Goal: Transaction & Acquisition: Purchase product/service

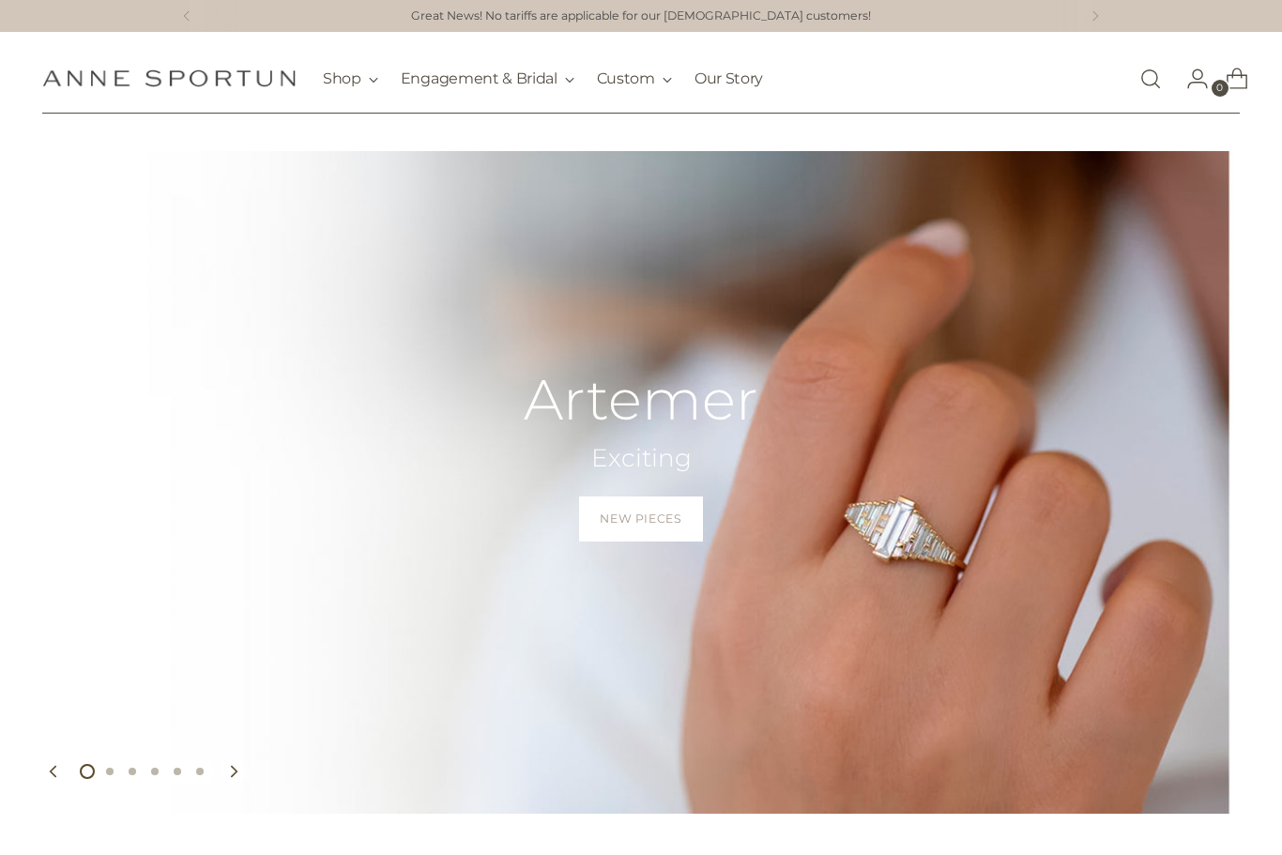
click at [640, 520] on span "New Pieces" at bounding box center [641, 518] width 82 height 17
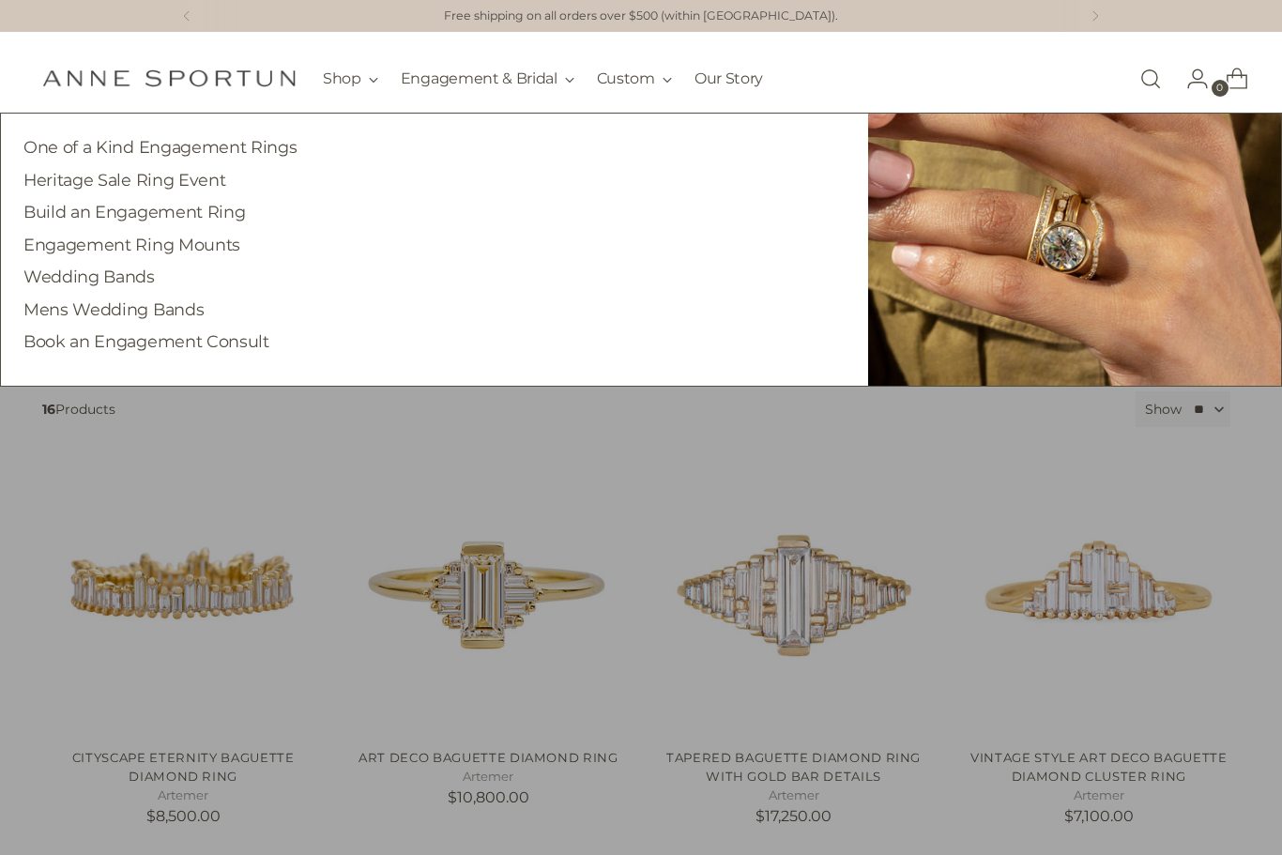
click at [1082, 233] on img at bounding box center [1074, 249] width 413 height 271
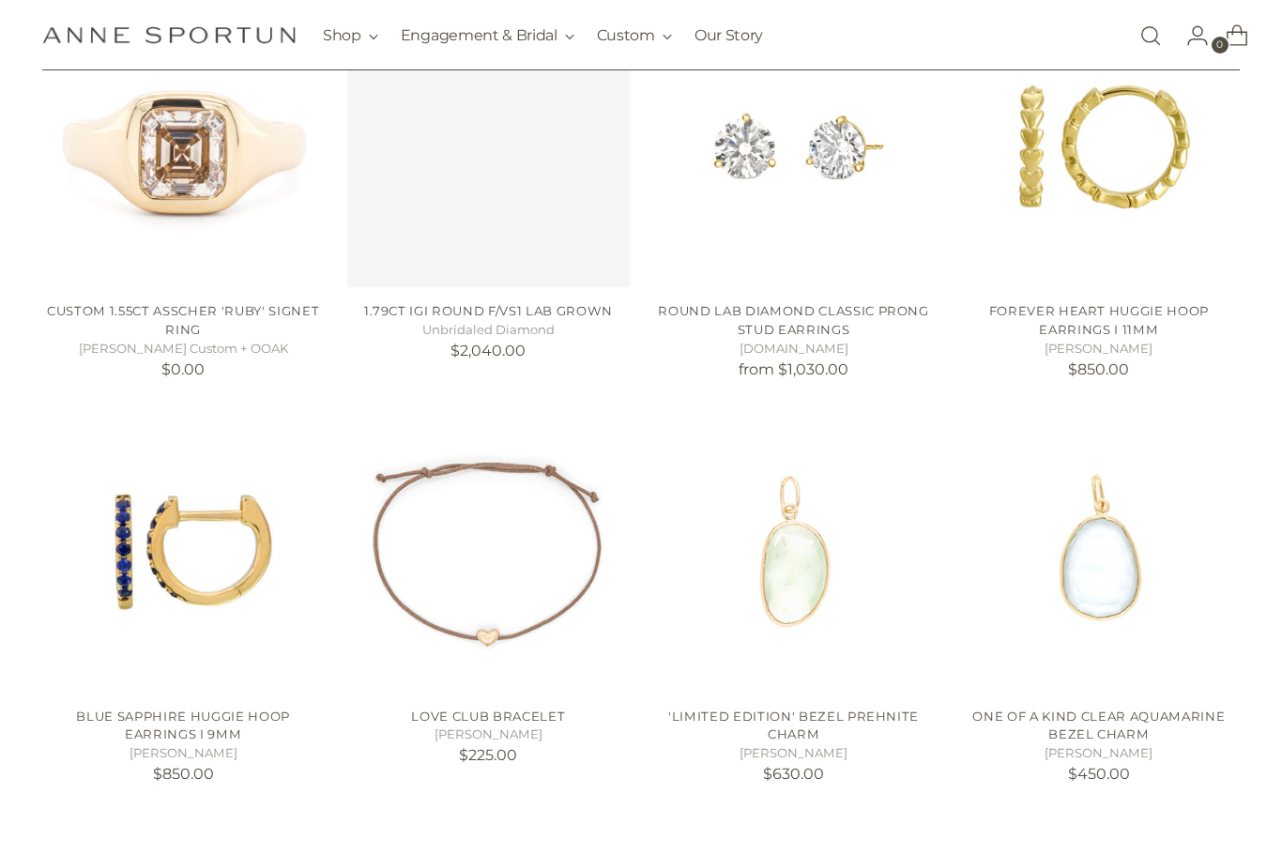
scroll to position [447, 0]
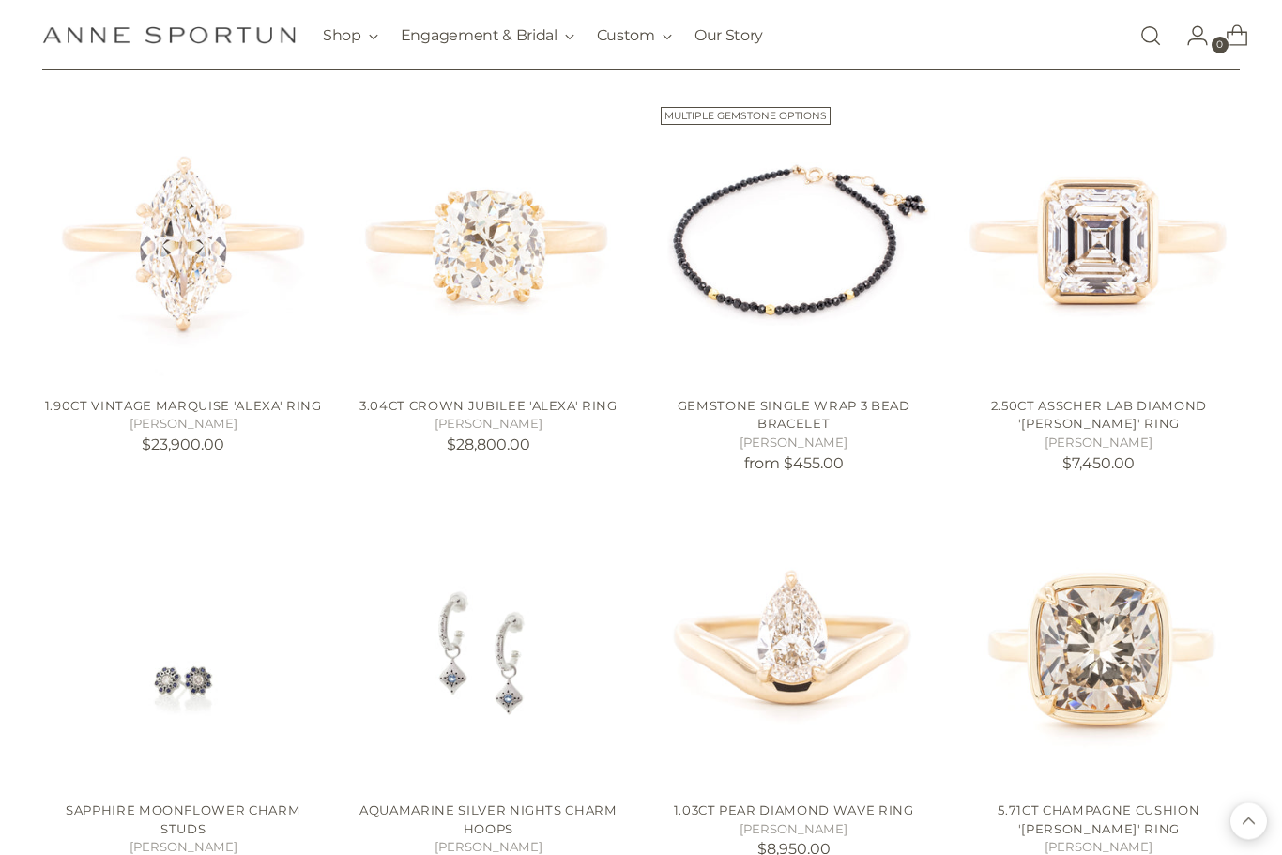
scroll to position [8025, 0]
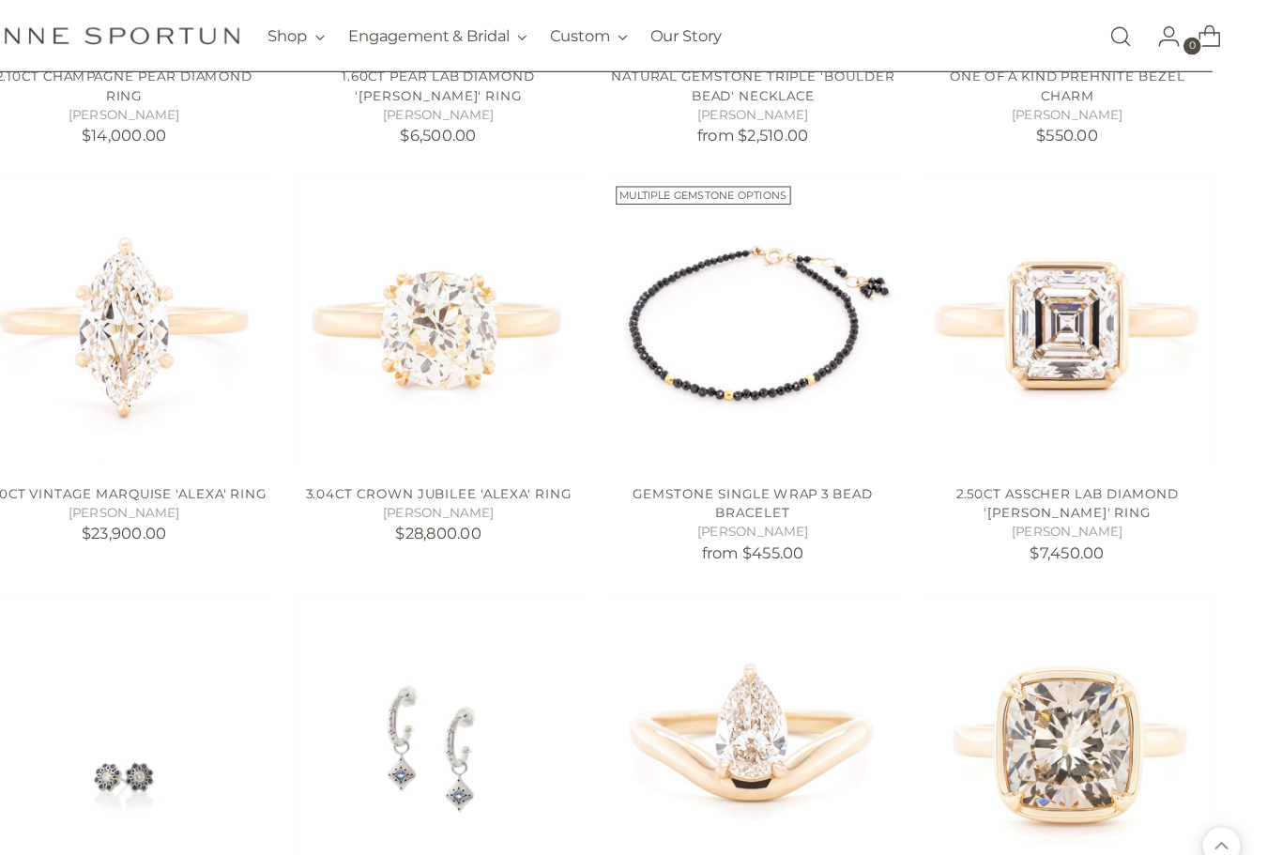
scroll to position [7952, 0]
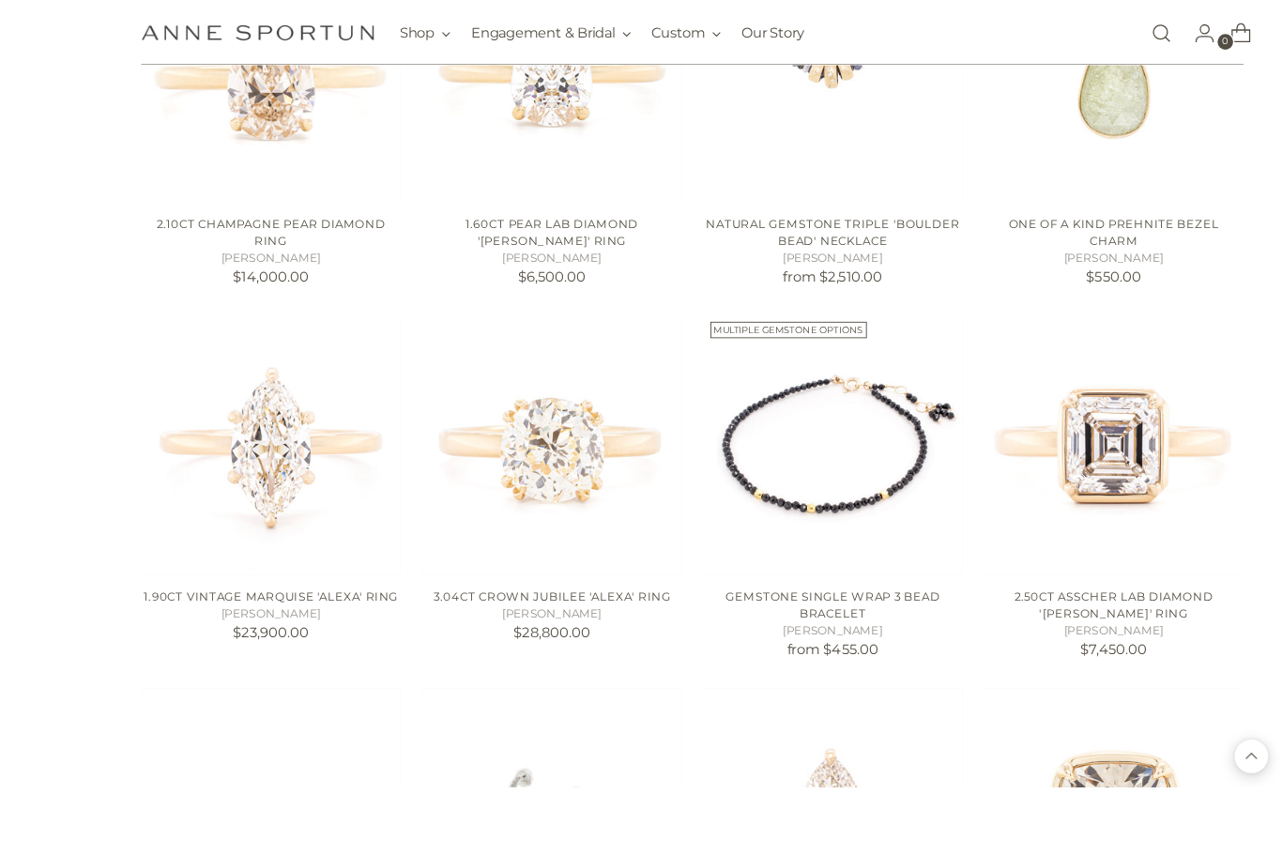
scroll to position [7970, 0]
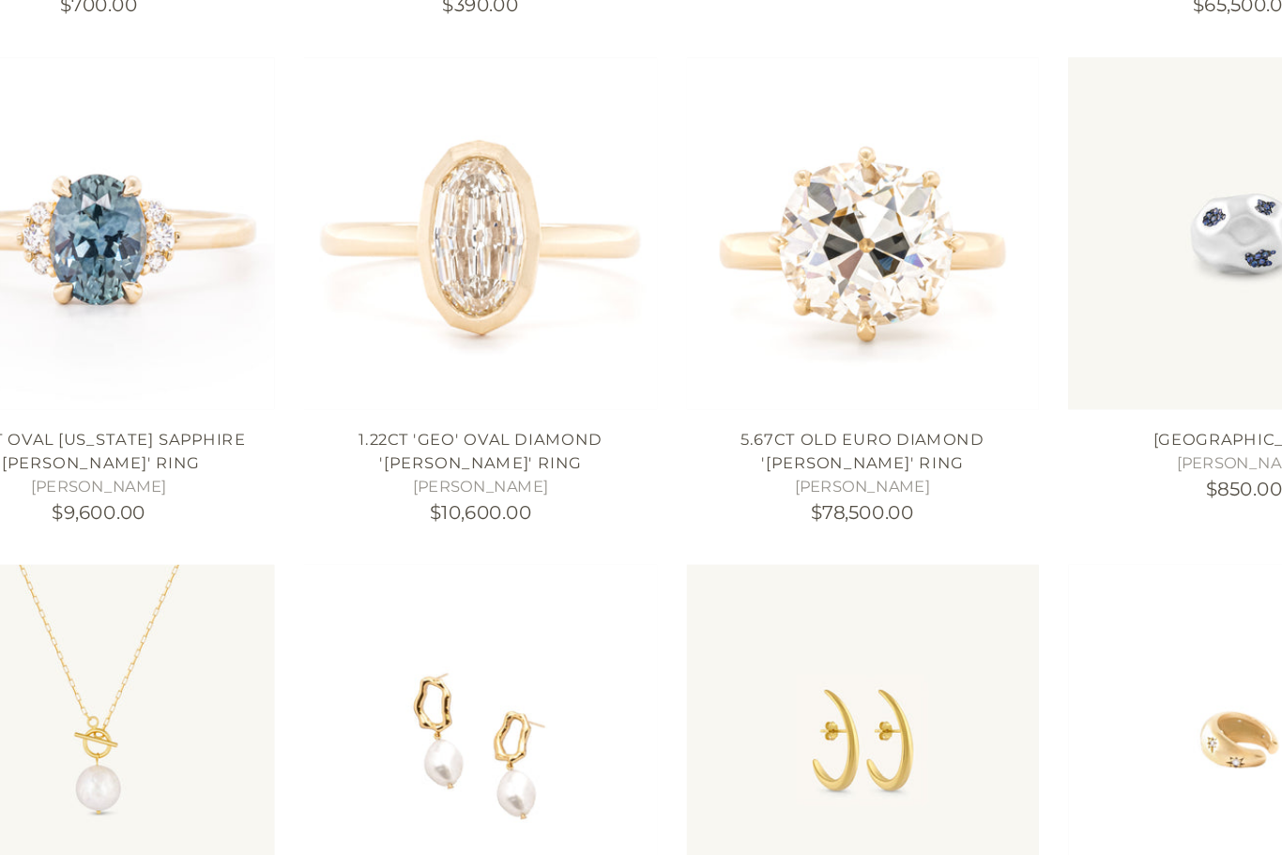
scroll to position [8766, 0]
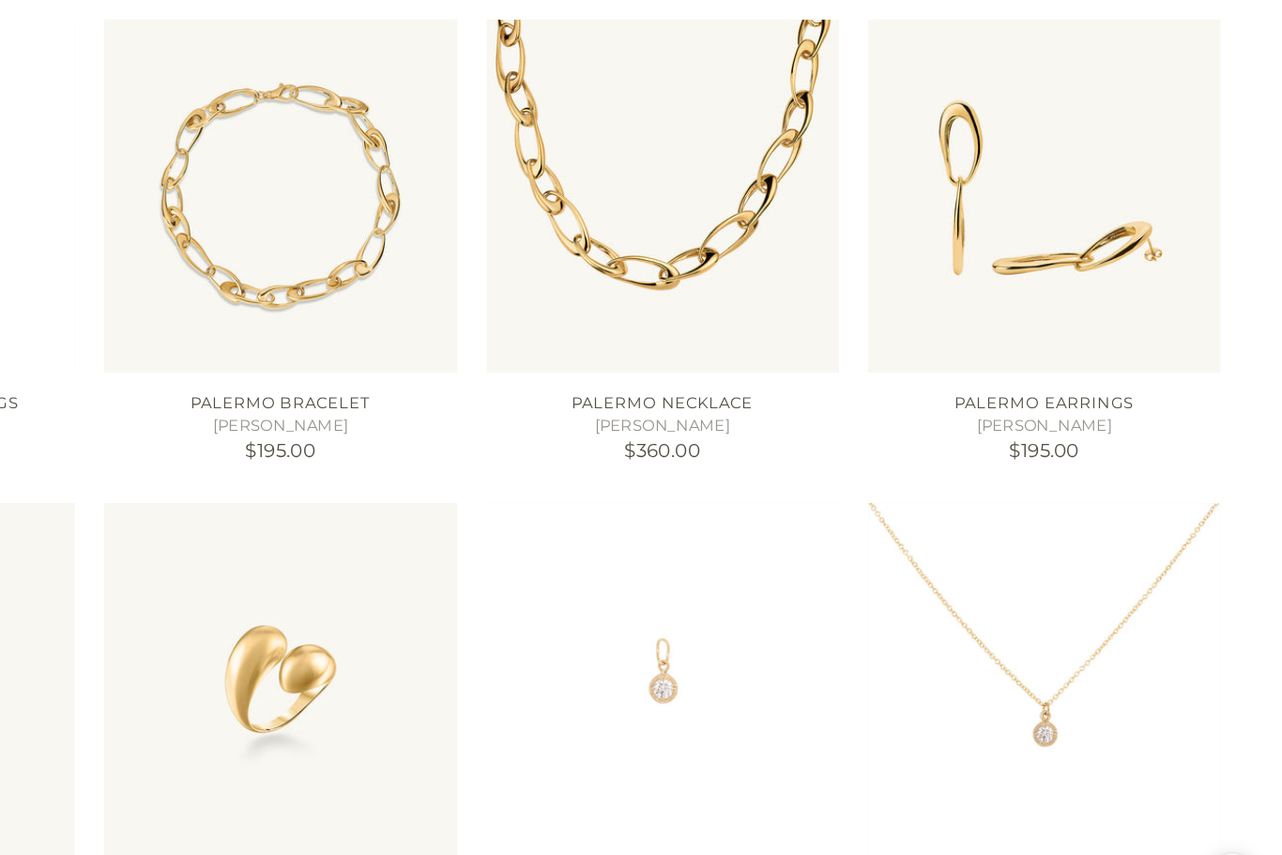
scroll to position [9635, 41]
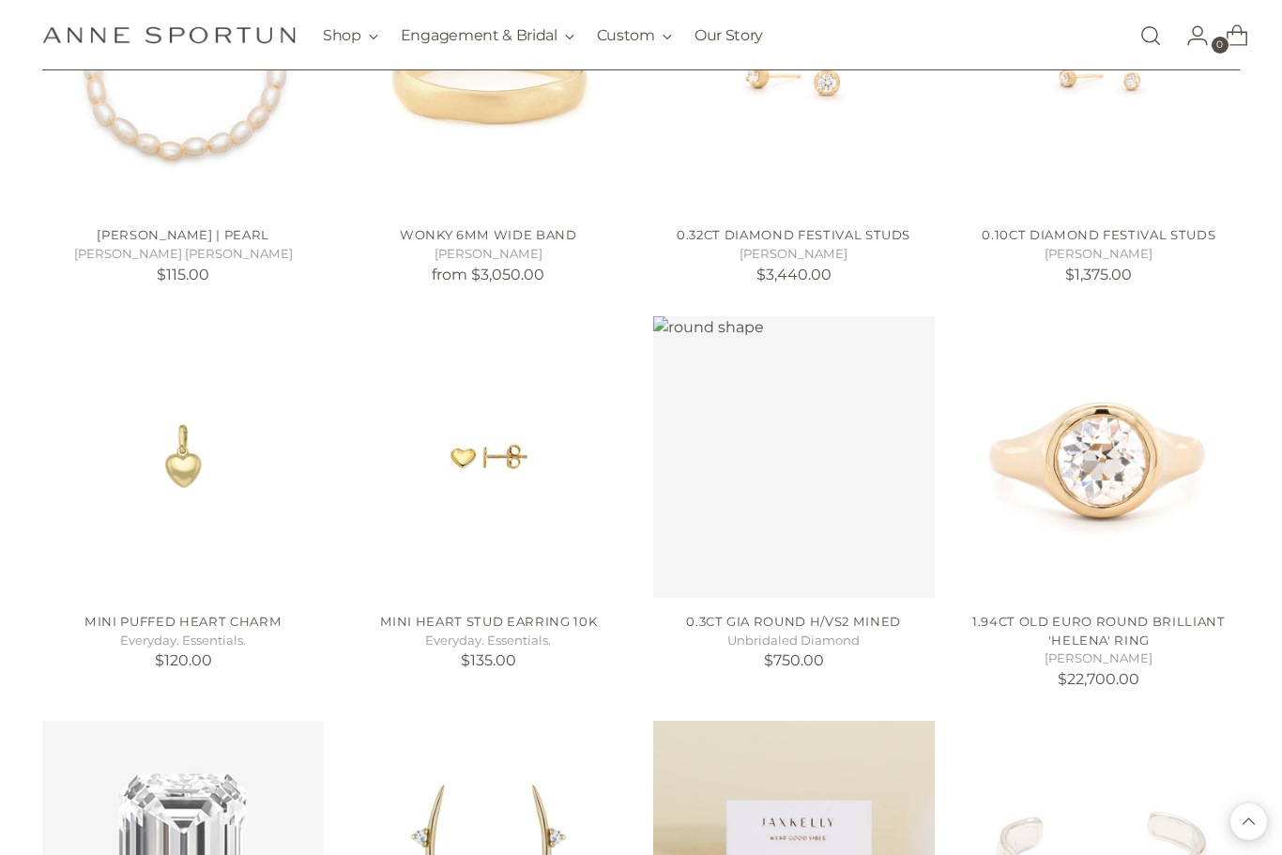
scroll to position [12612, 0]
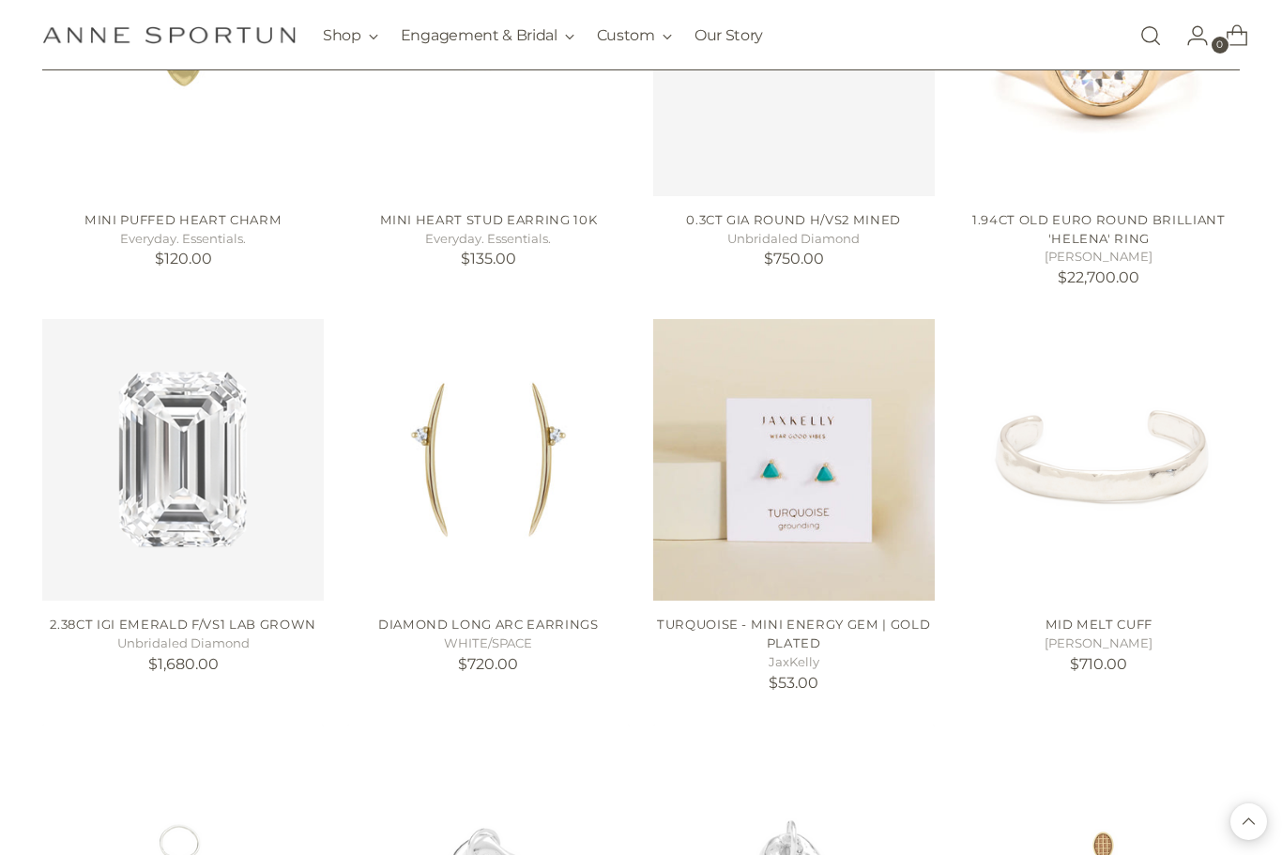
scroll to position [13001, 0]
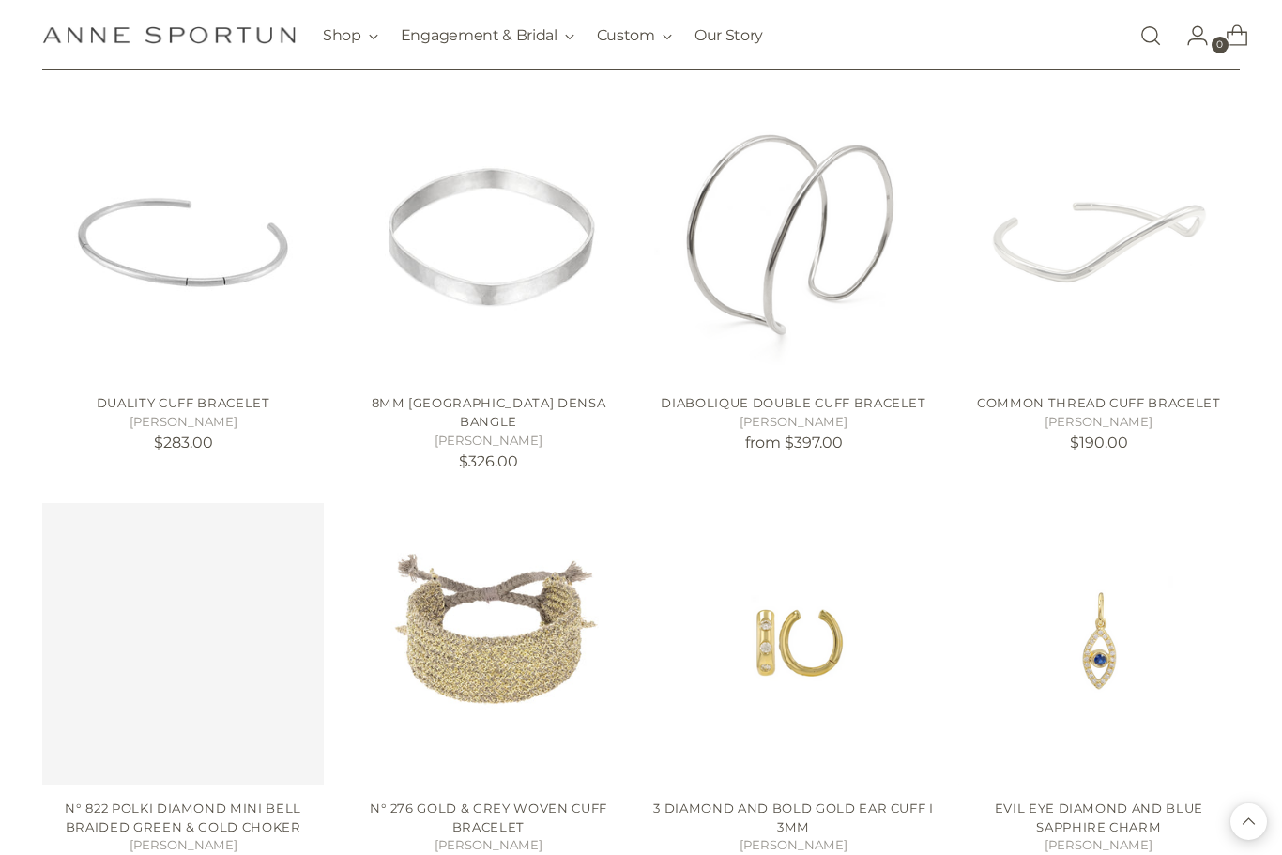
scroll to position [15612, 0]
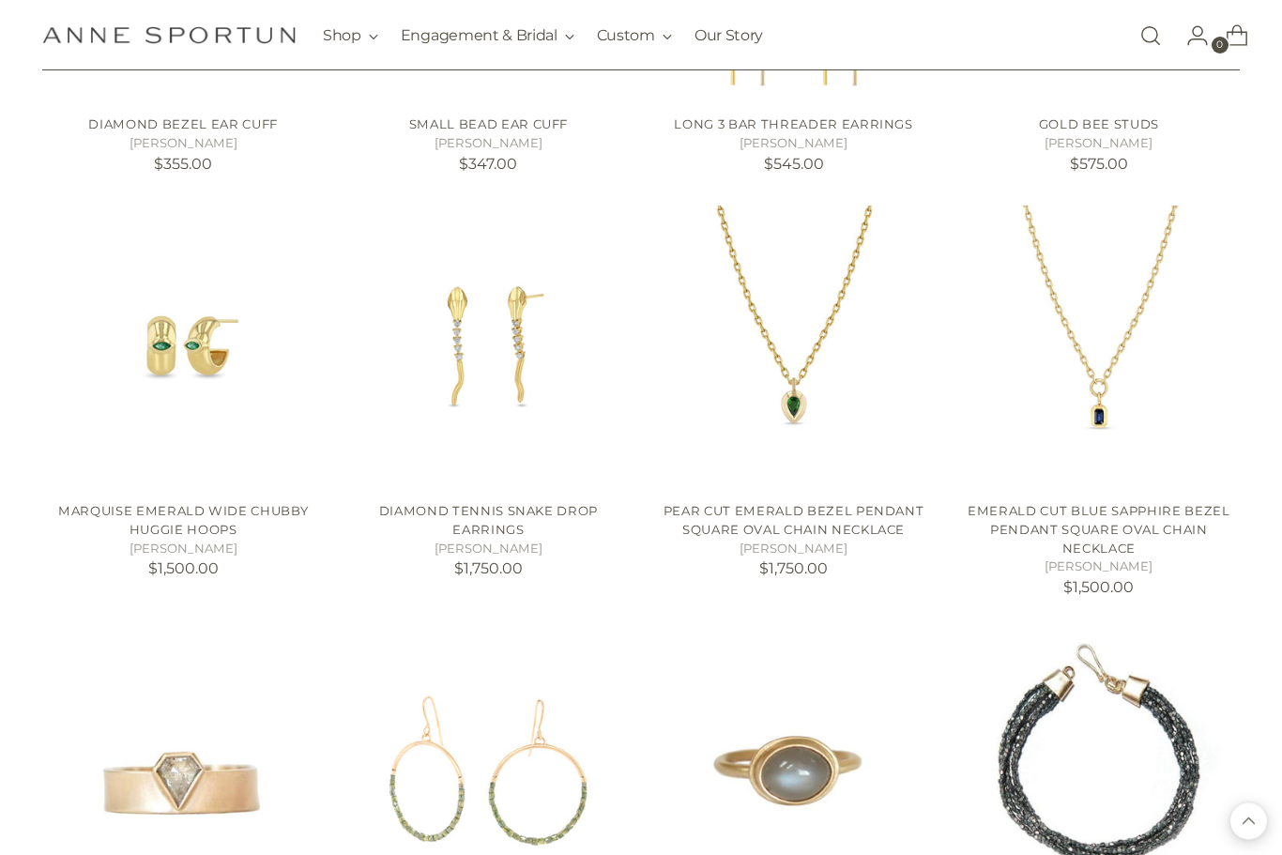
scroll to position [17468, 0]
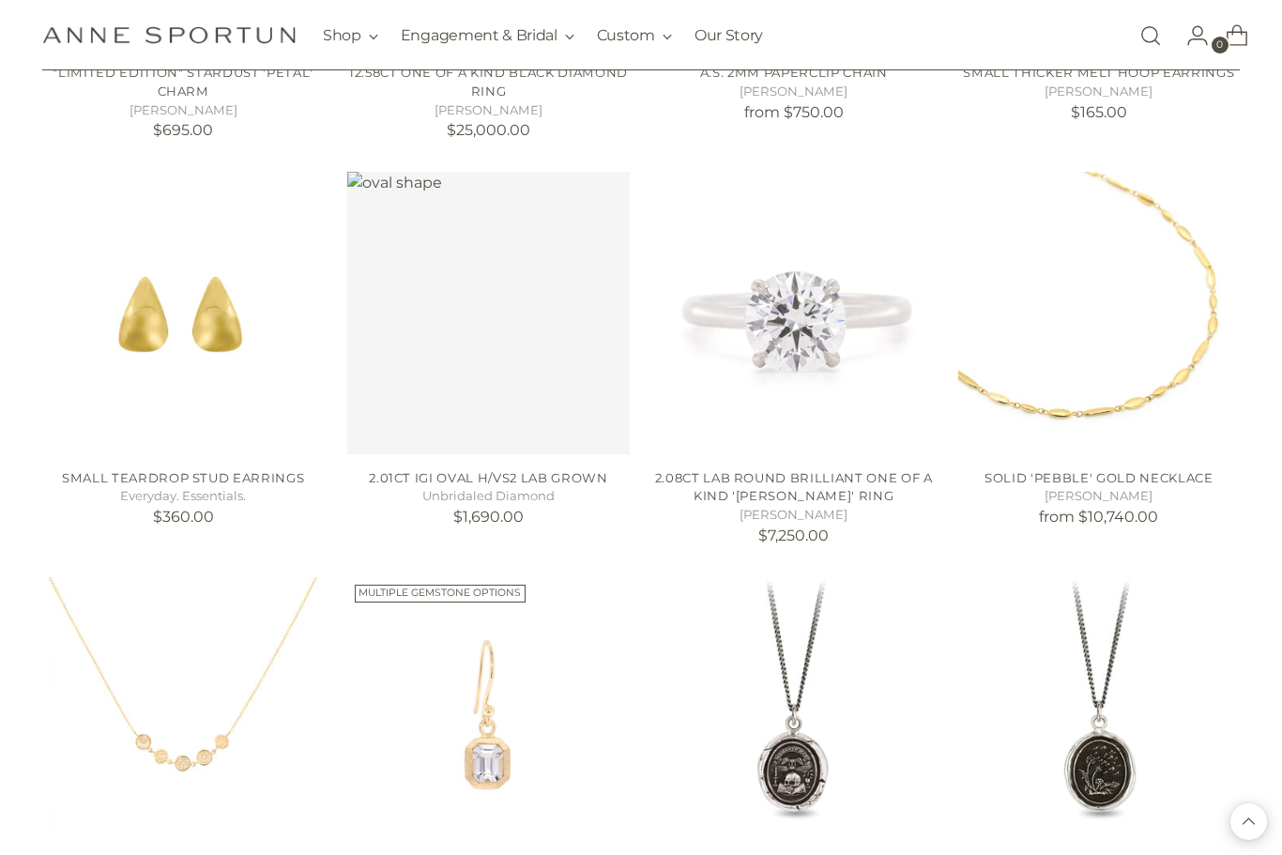
scroll to position [21520, 0]
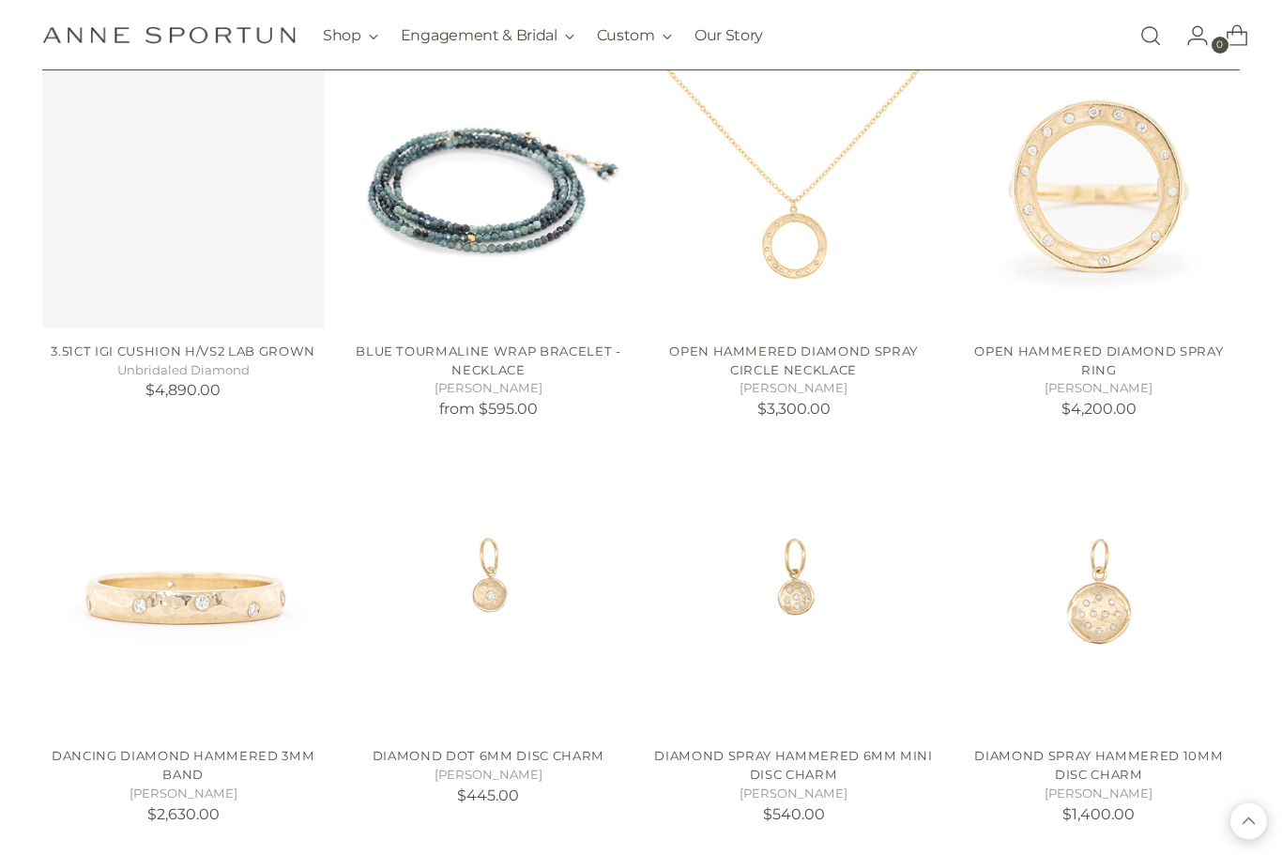
scroll to position [24822, 0]
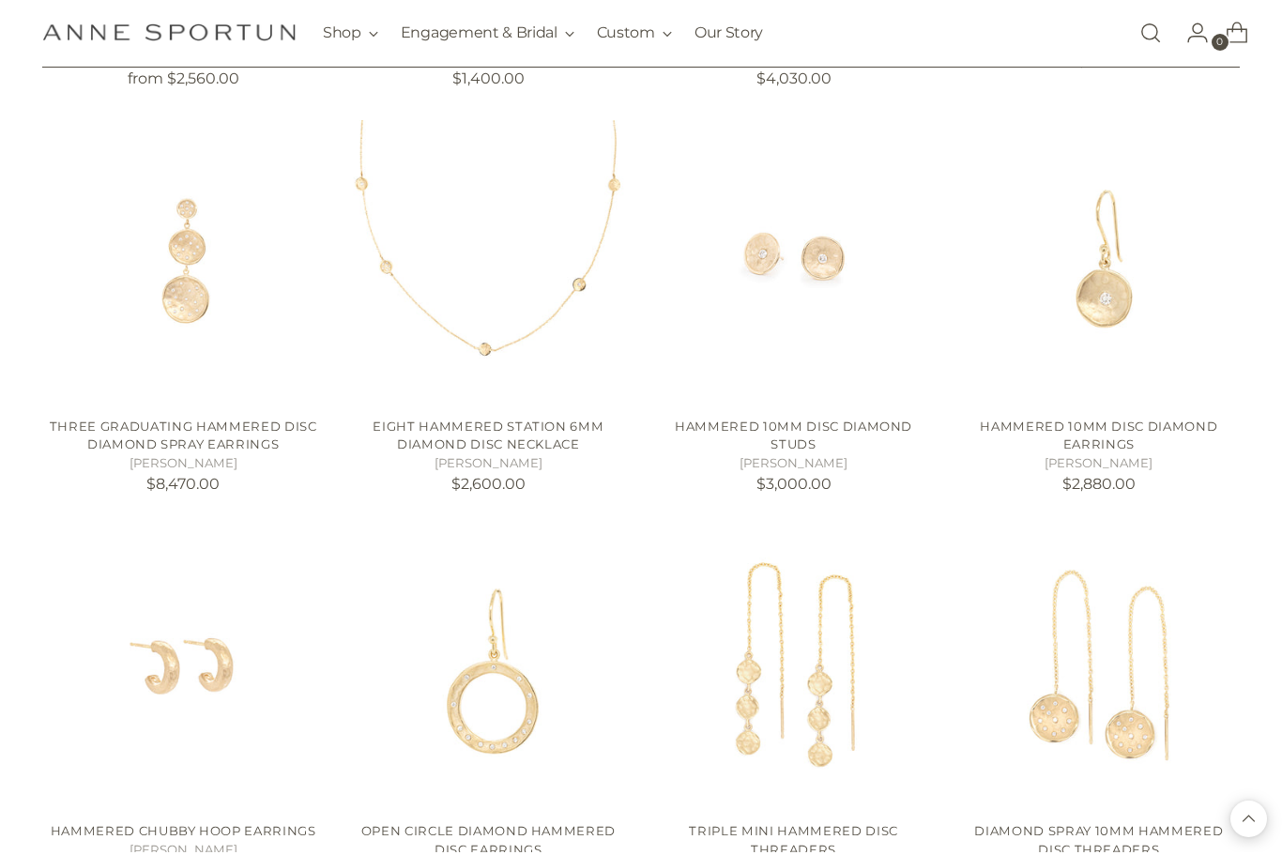
scroll to position [26365, 0]
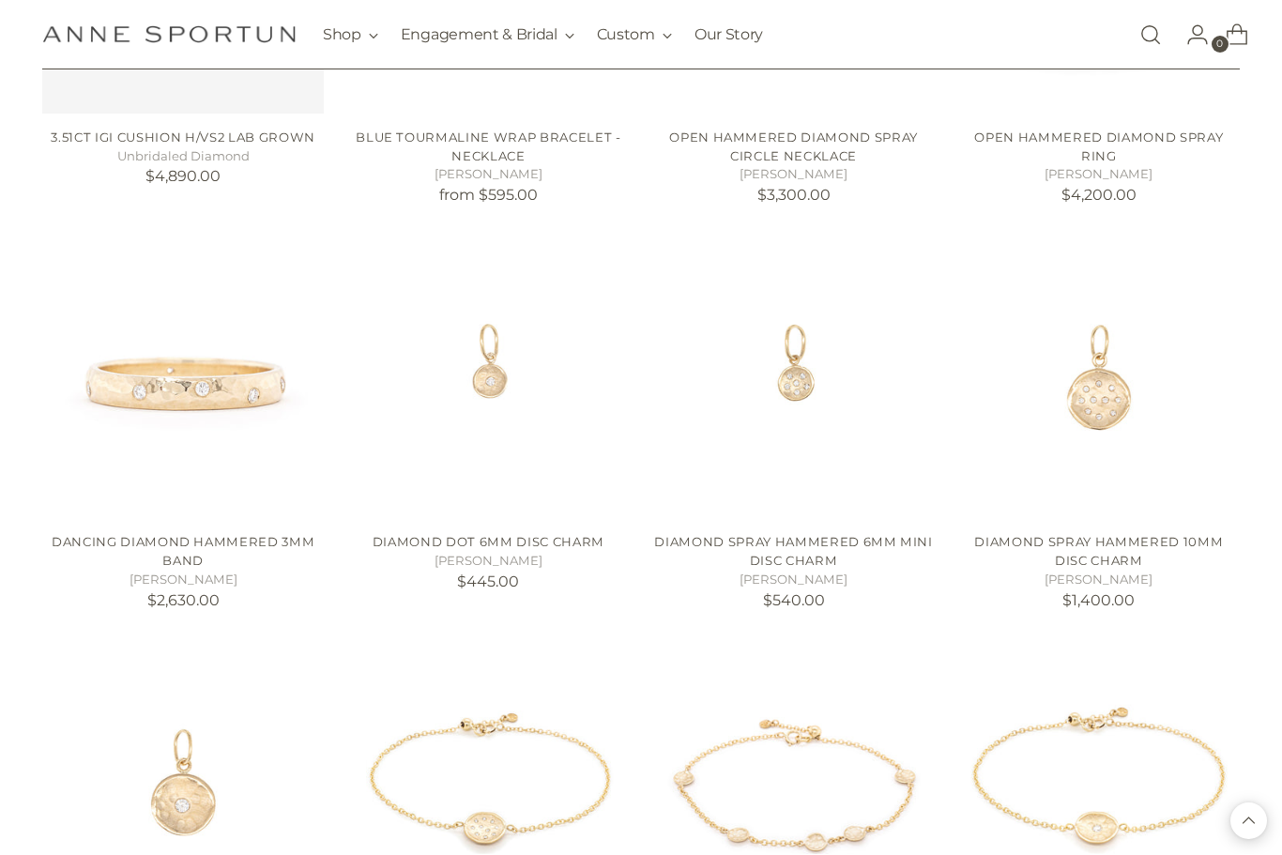
scroll to position [25034, 0]
click at [197, 251] on img "Dancing Diamond Hammered 3mm Band" at bounding box center [182, 376] width 281 height 281
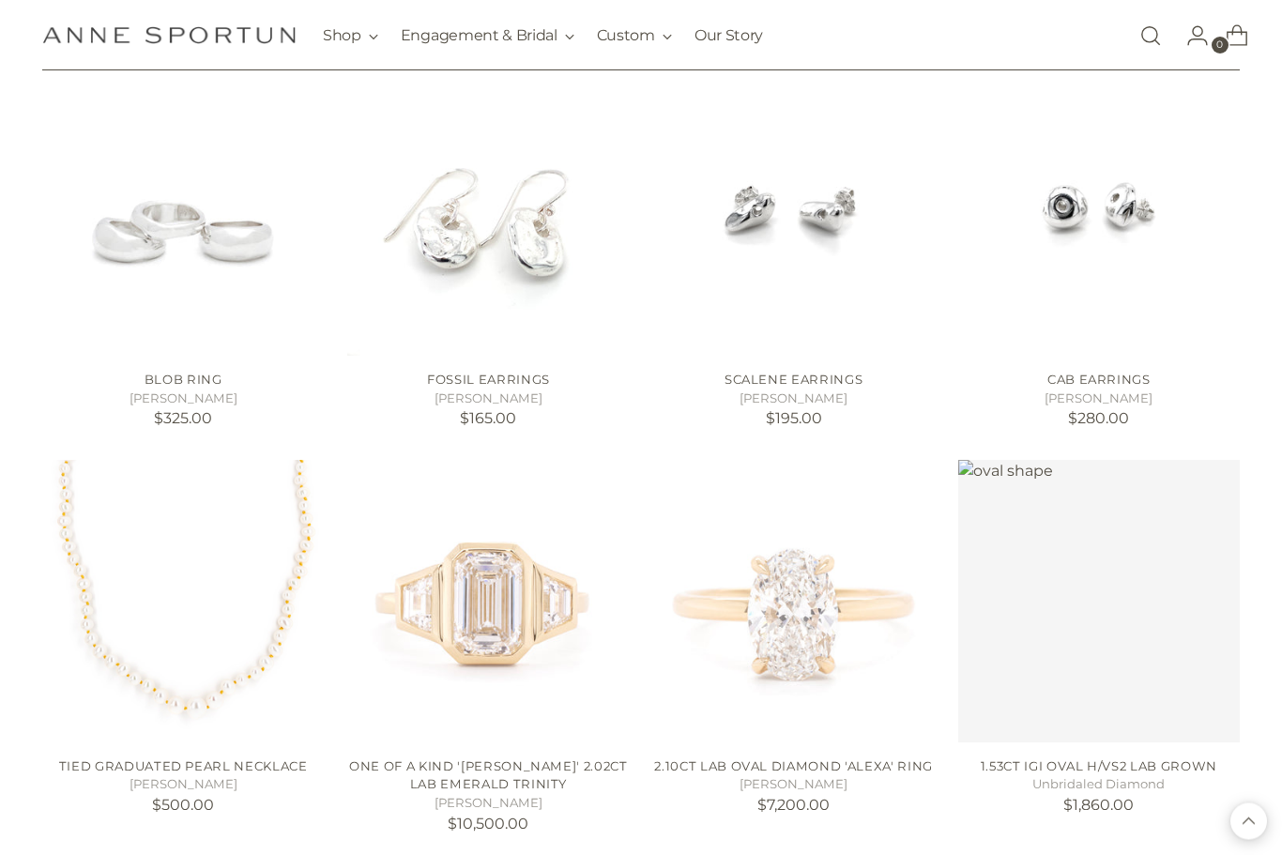
scroll to position [28435, 0]
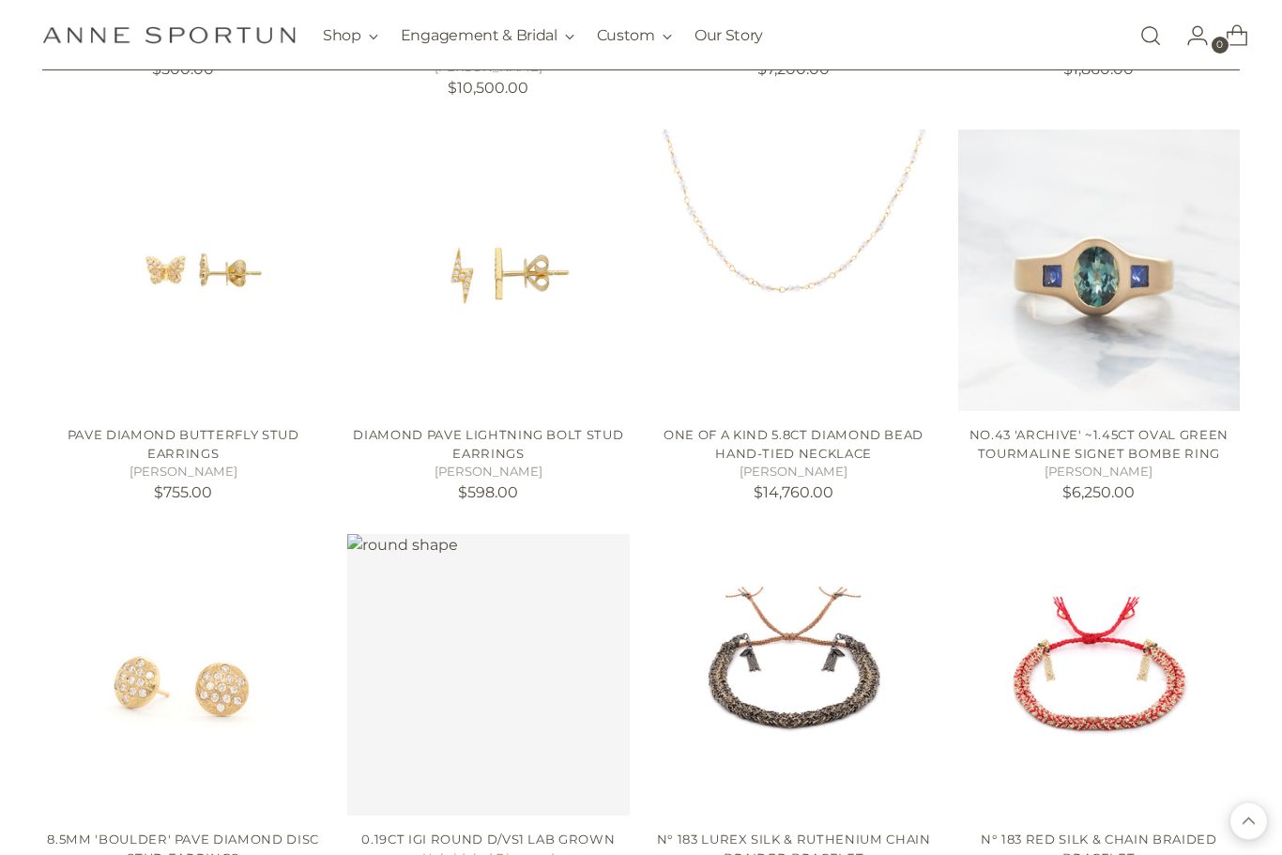
scroll to position [29172, 0]
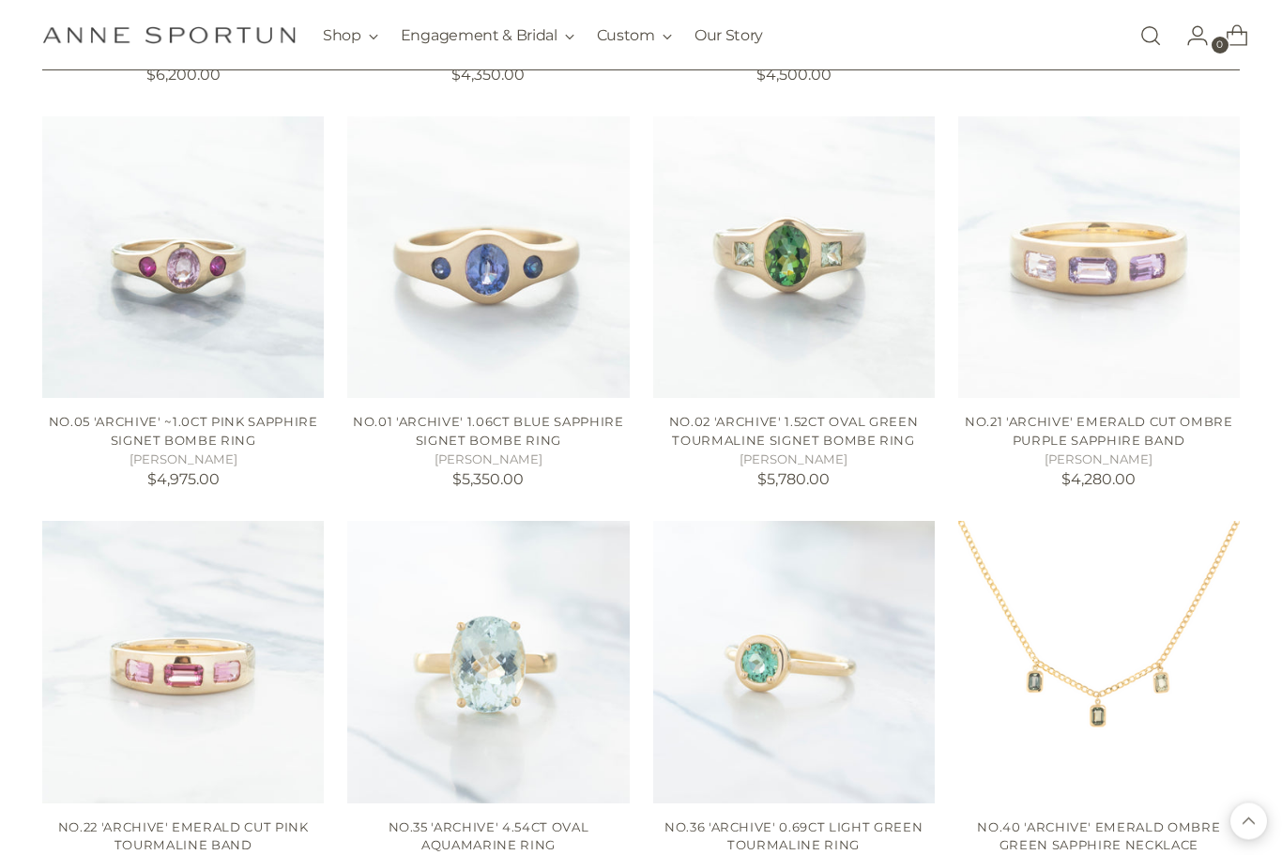
scroll to position [33600, 0]
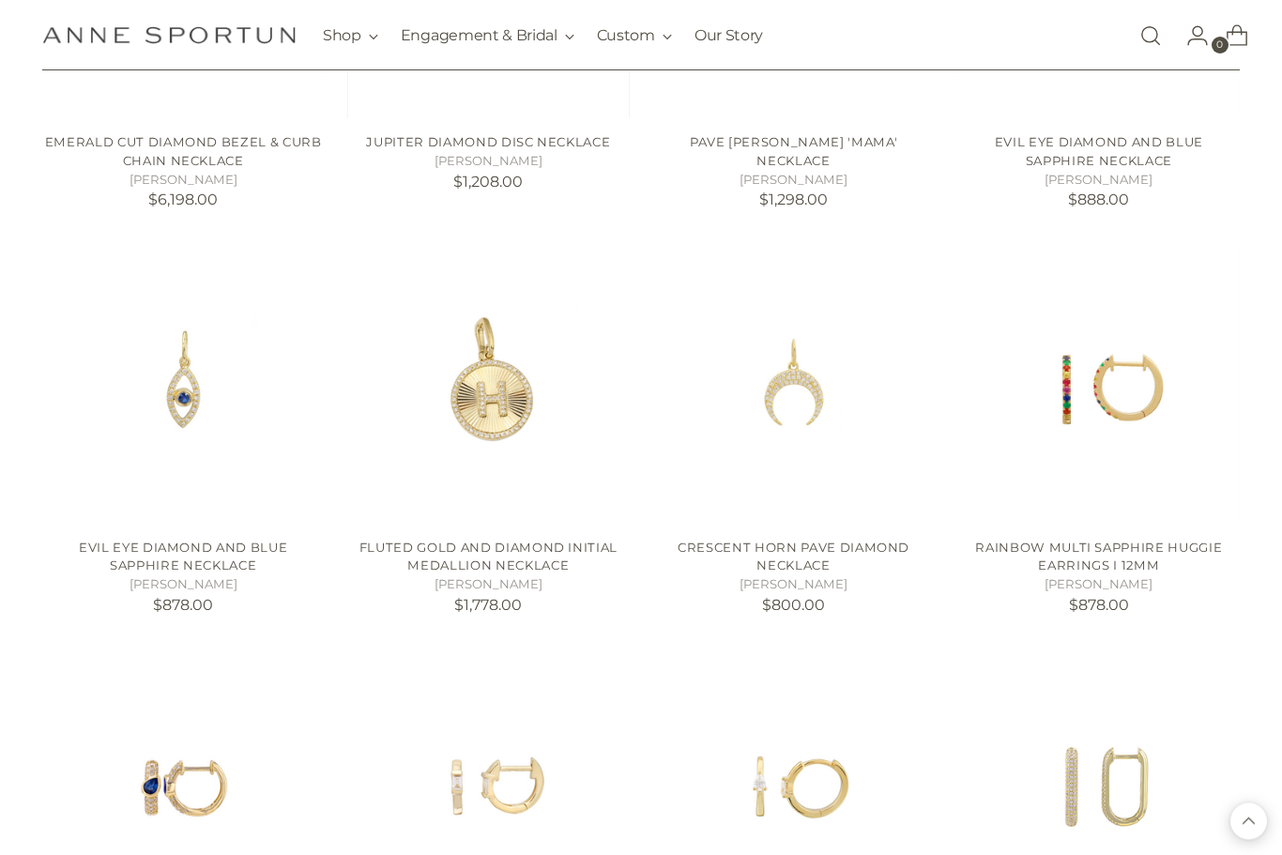
scroll to position [38737, 0]
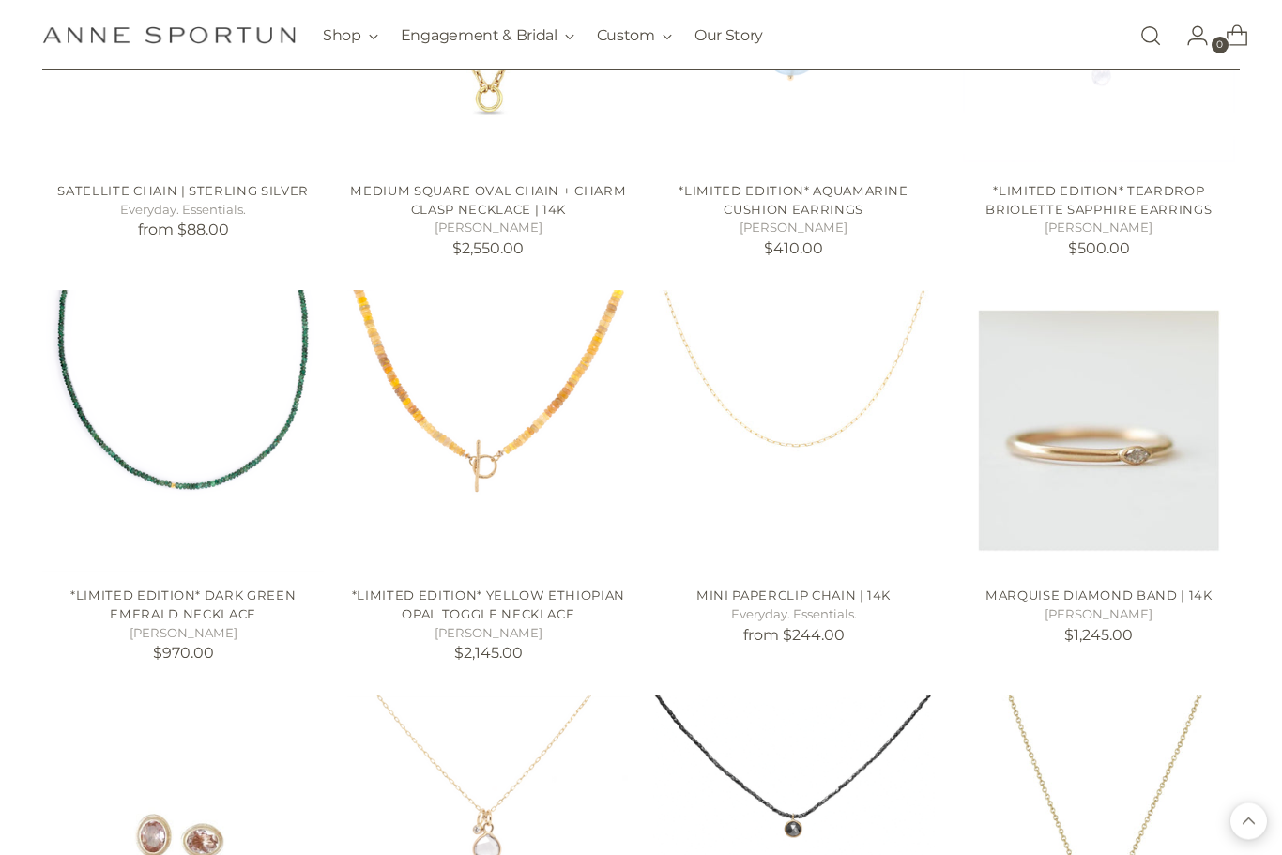
scroll to position [41922, 0]
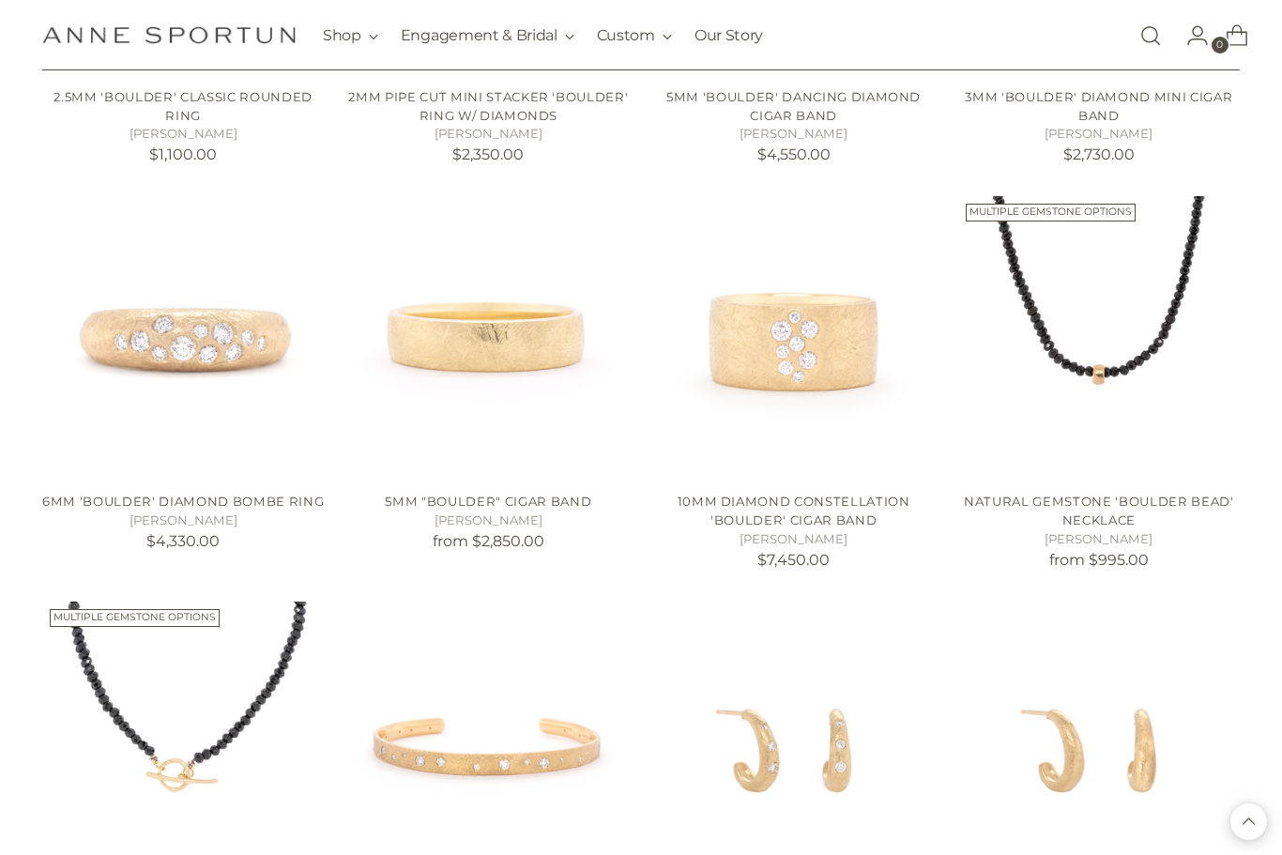
scroll to position [54145, 0]
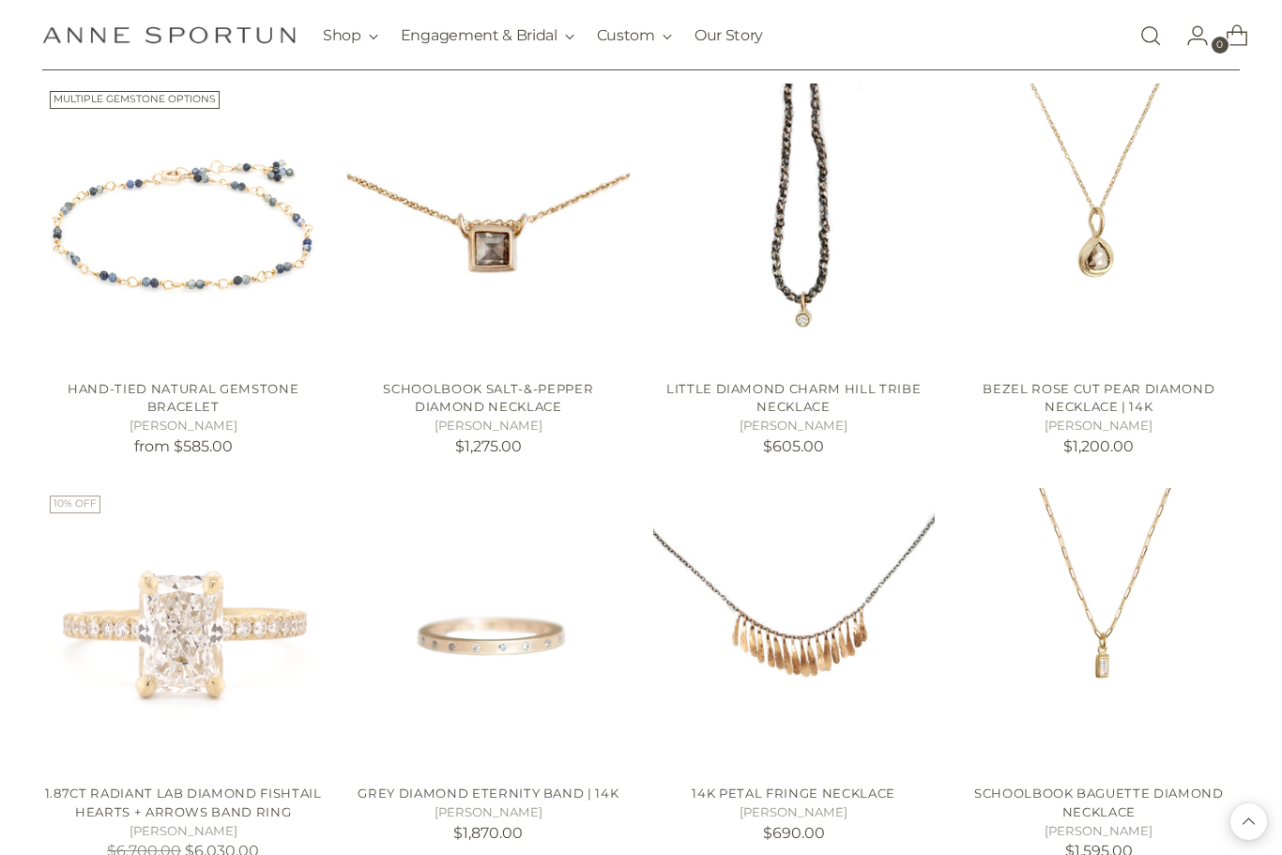
scroll to position [65517, 0]
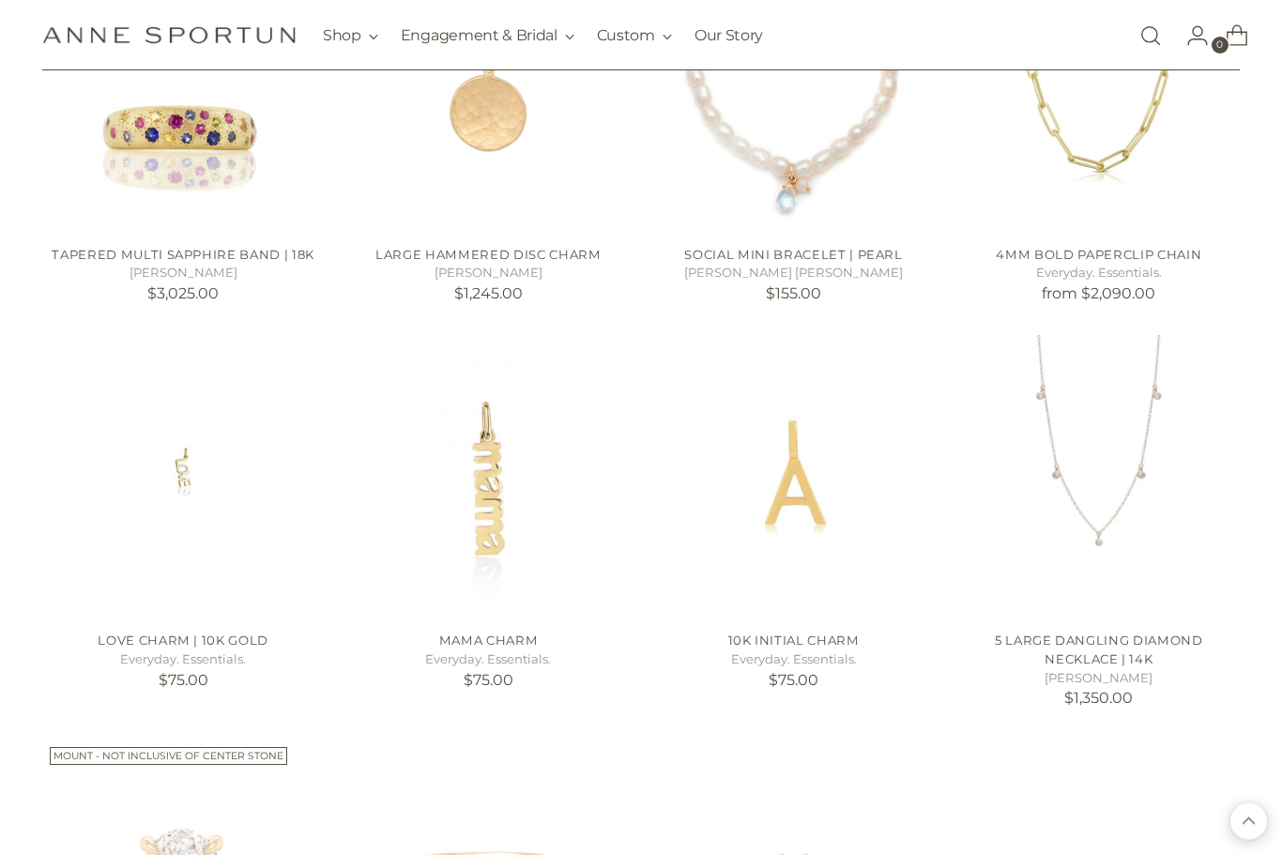
scroll to position [68062, 0]
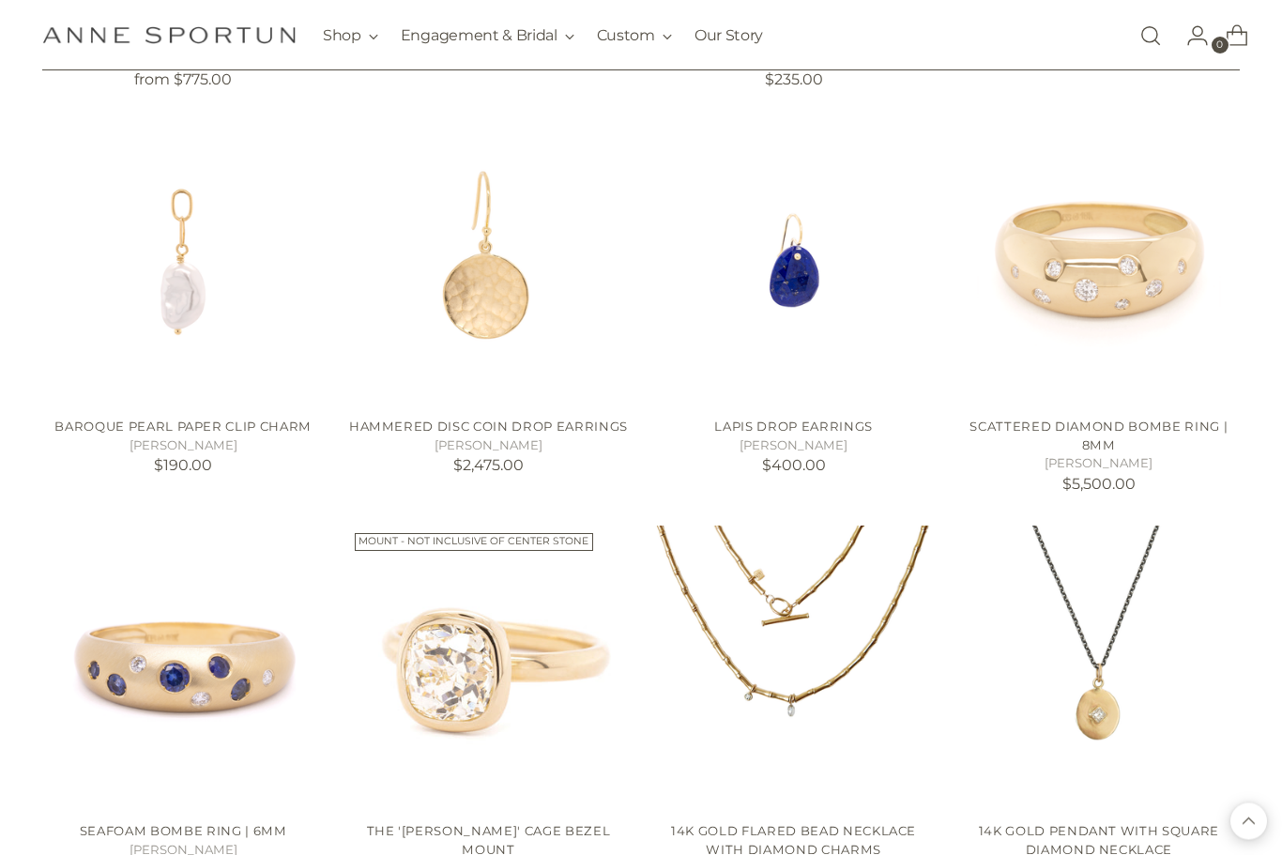
scroll to position [71129, 0]
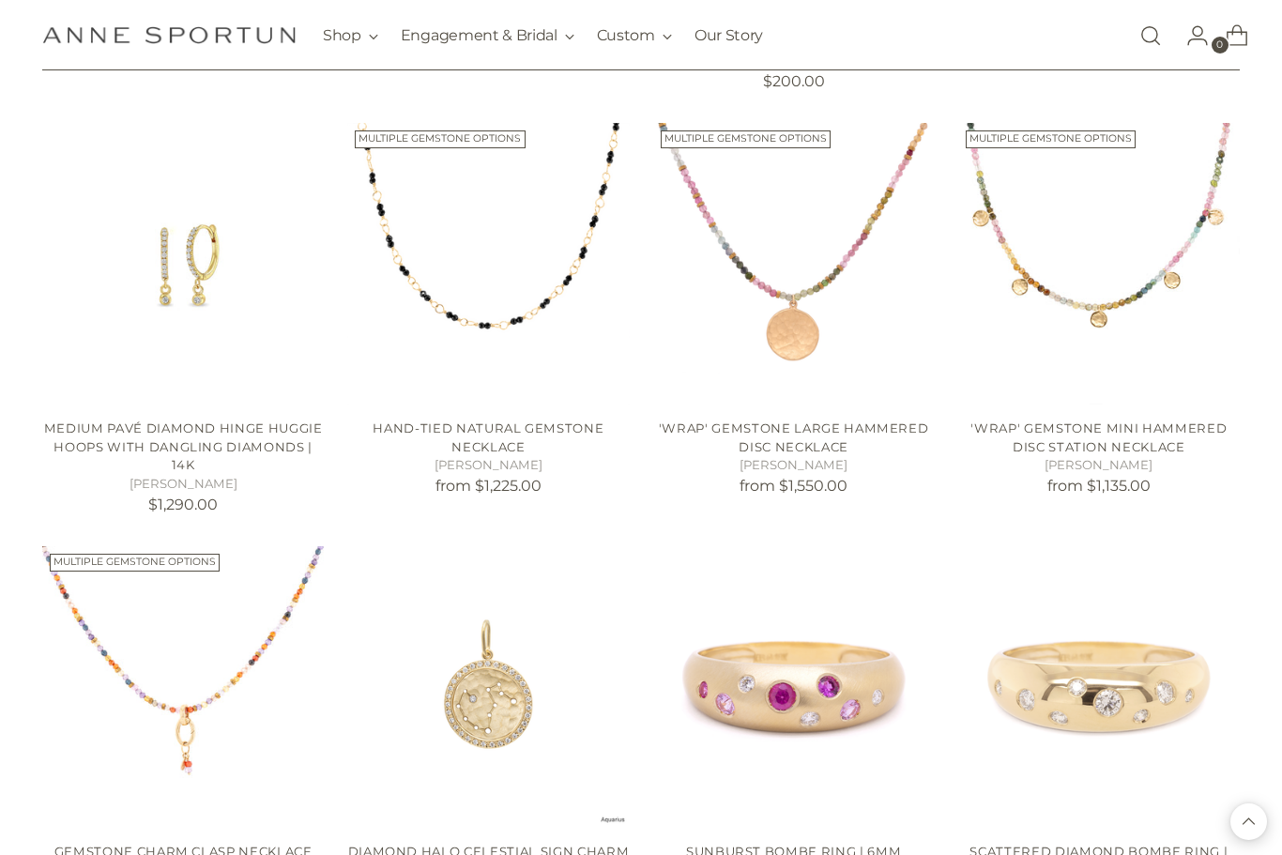
scroll to position [69892, 0]
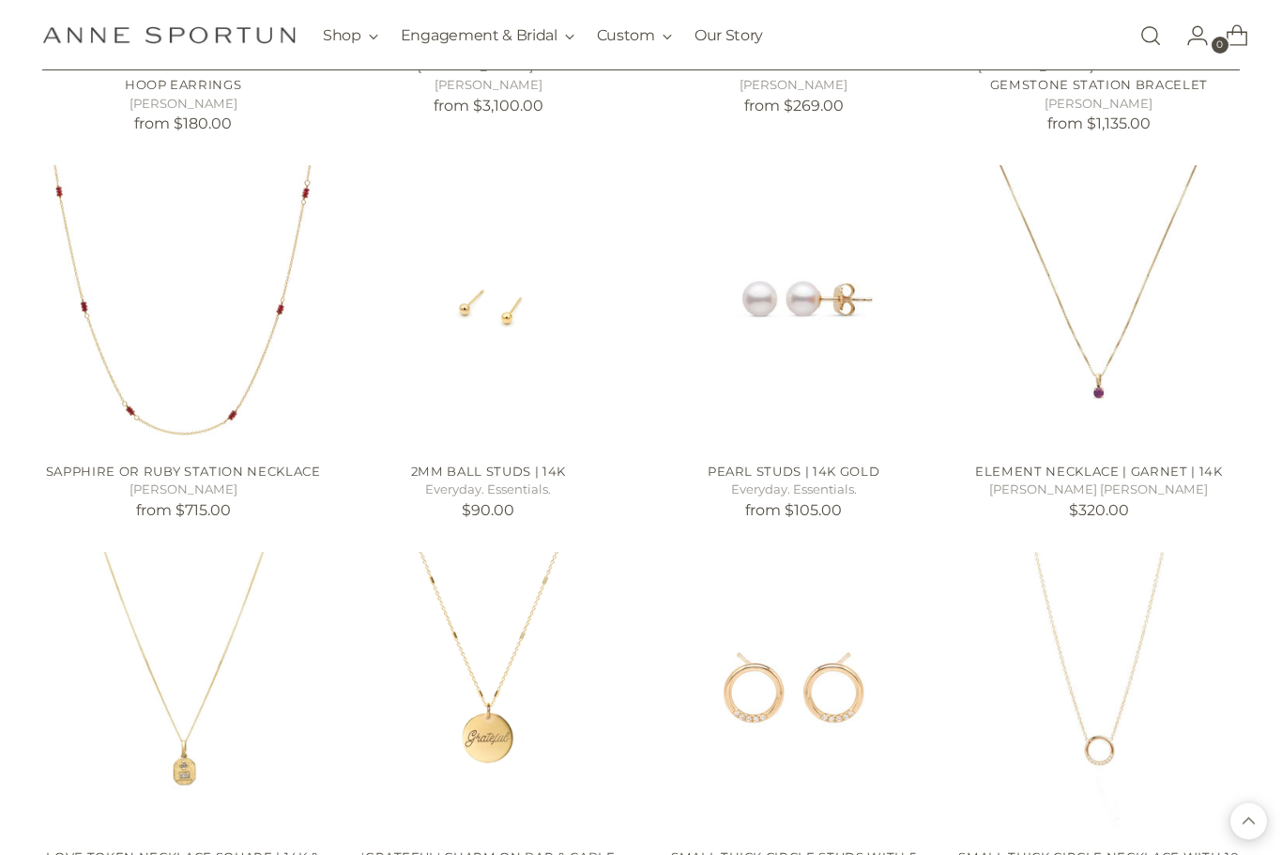
scroll to position [76328, 0]
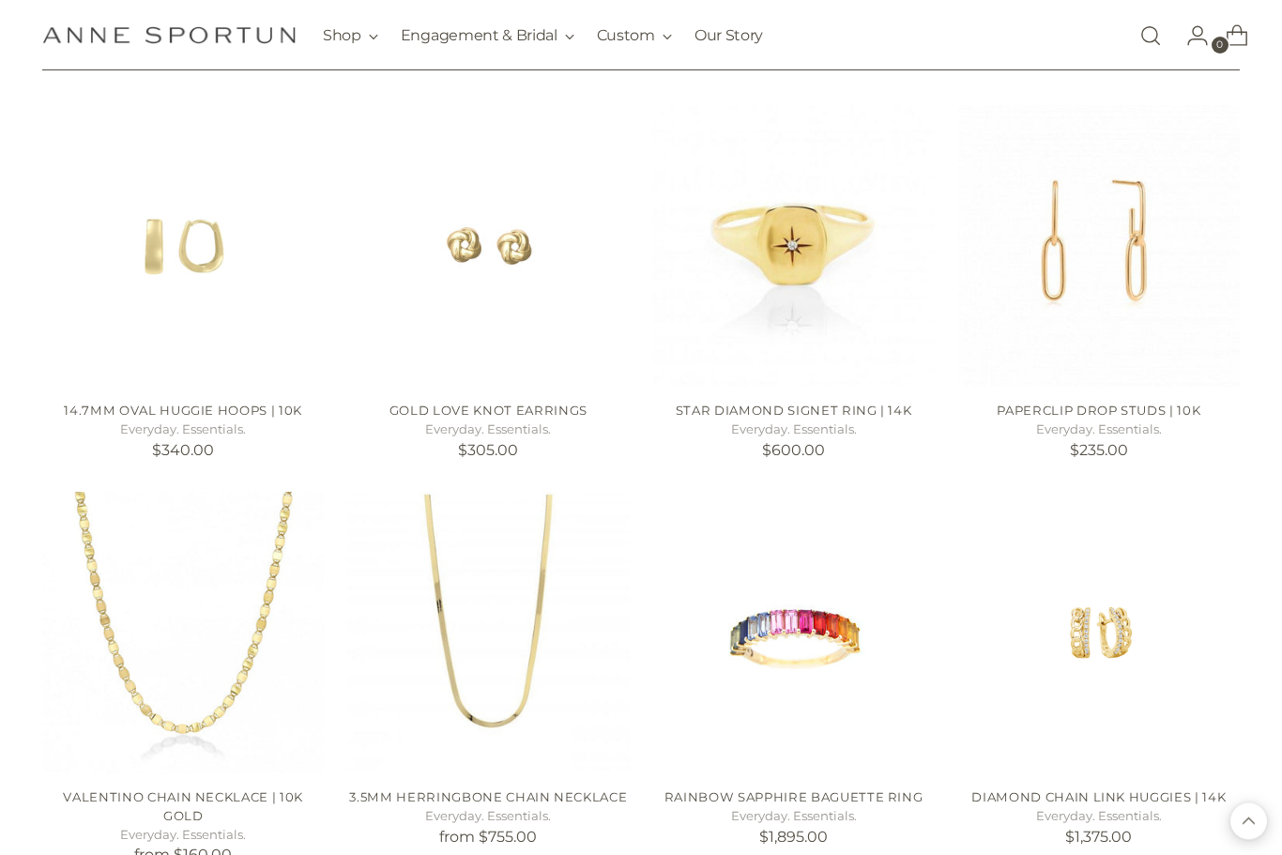
scroll to position [82000, 0]
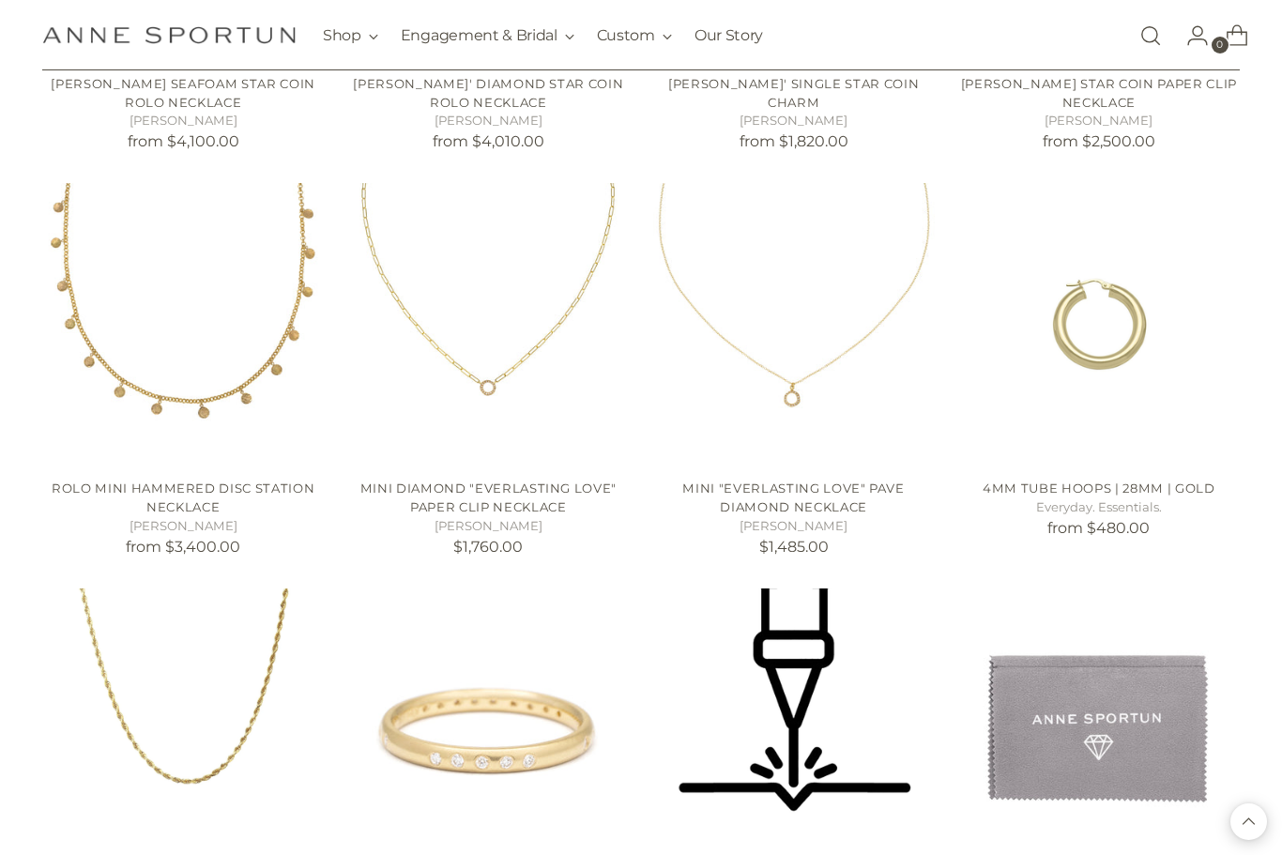
scroll to position [84312, 0]
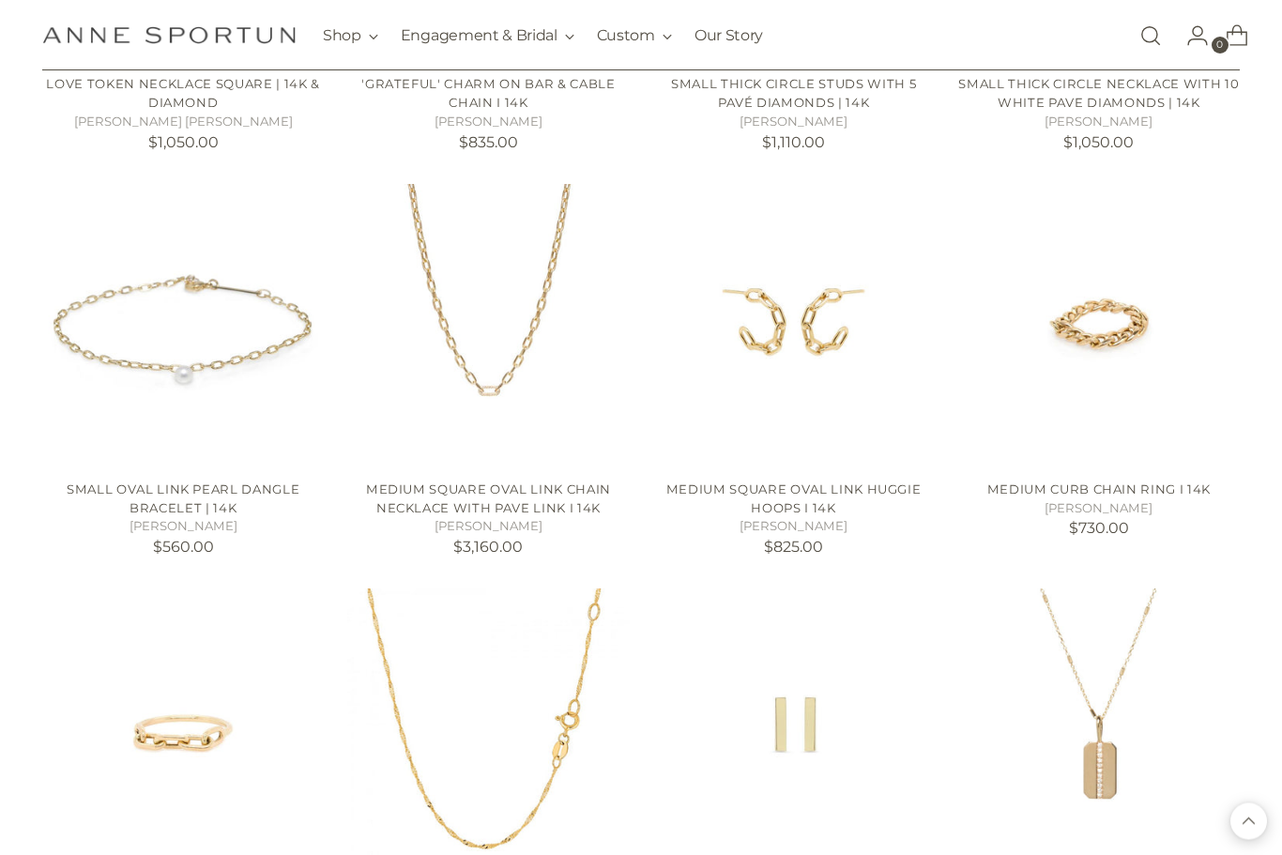
scroll to position [77100, 0]
click at [1156, 43] on link "Open search modal" at bounding box center [1151, 36] width 38 height 38
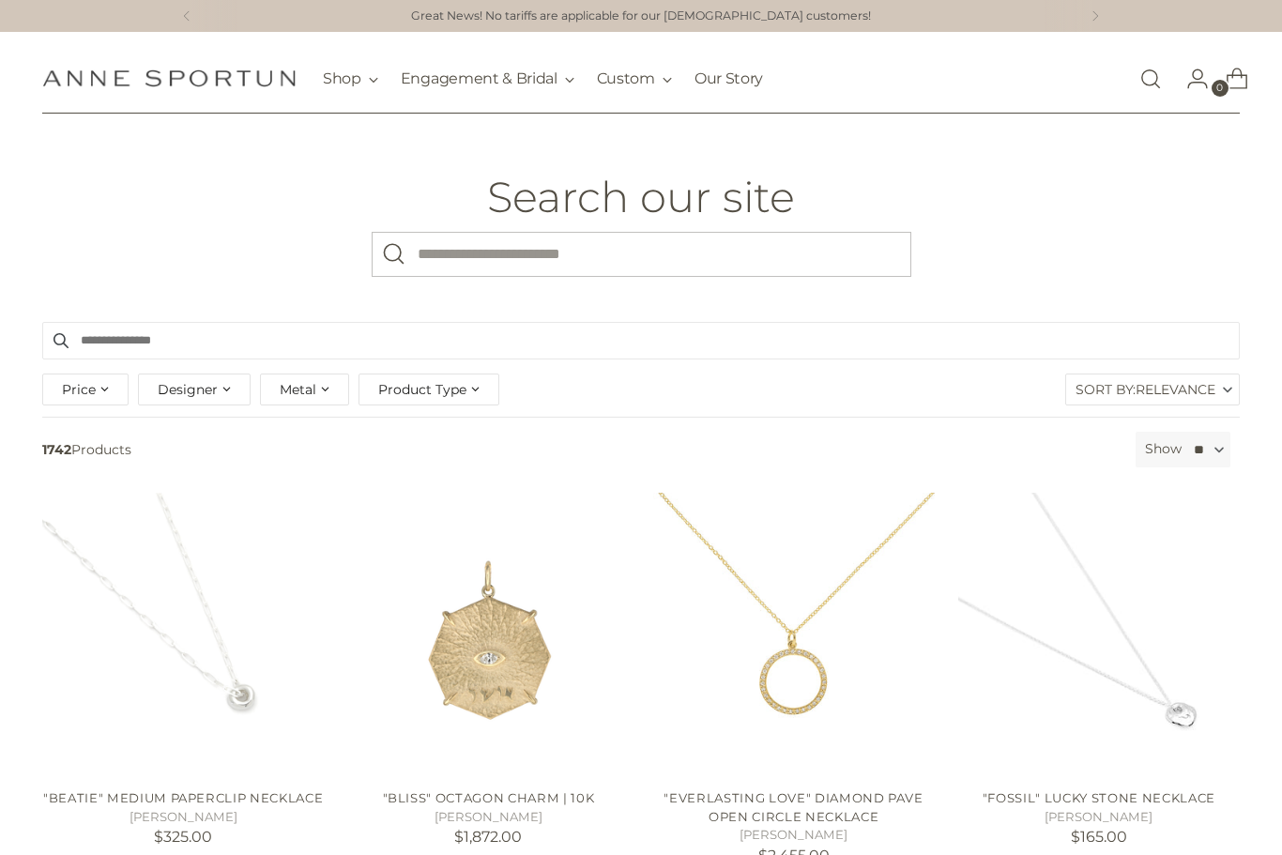
click at [465, 251] on input "What are you looking for?" at bounding box center [641, 254] width 539 height 45
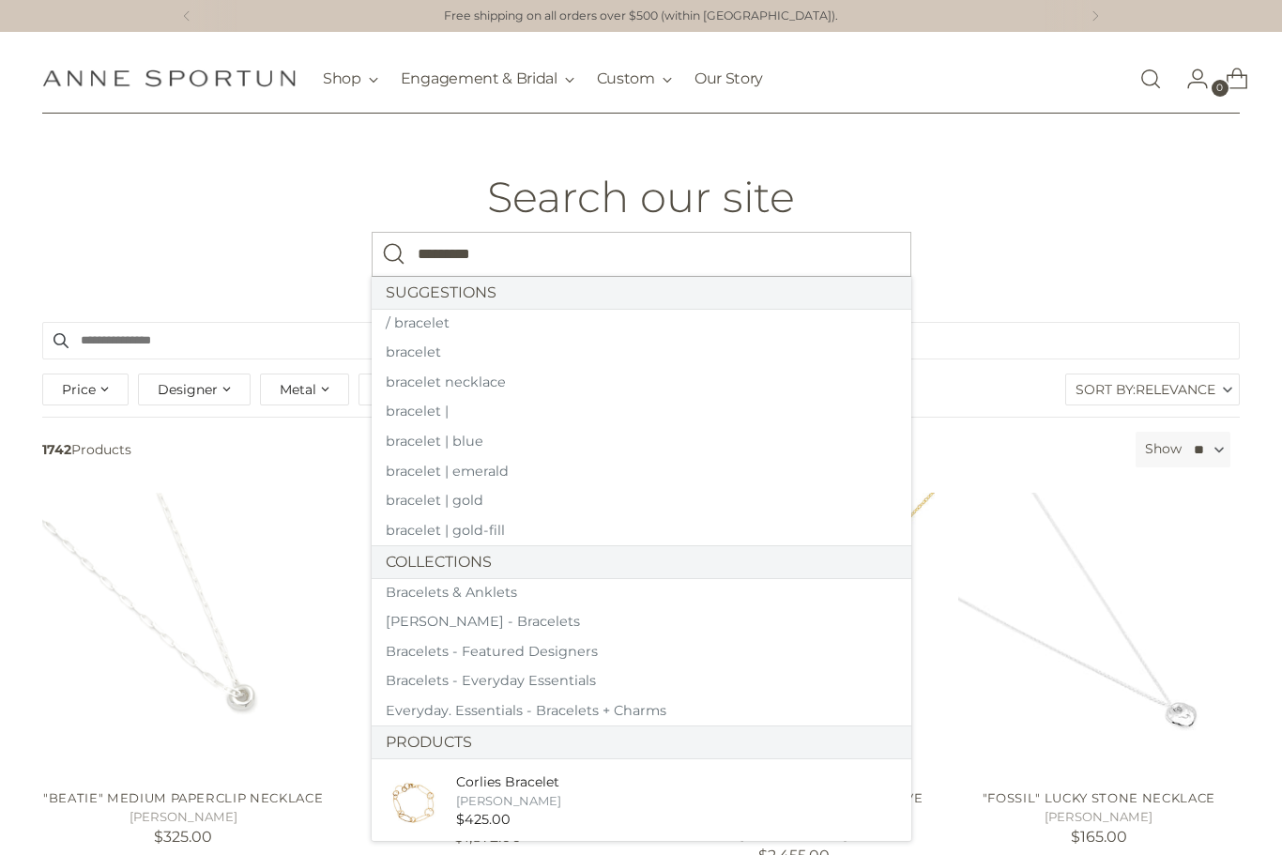
type input "*********"
click at [393, 253] on button "Search" at bounding box center [394, 254] width 45 height 45
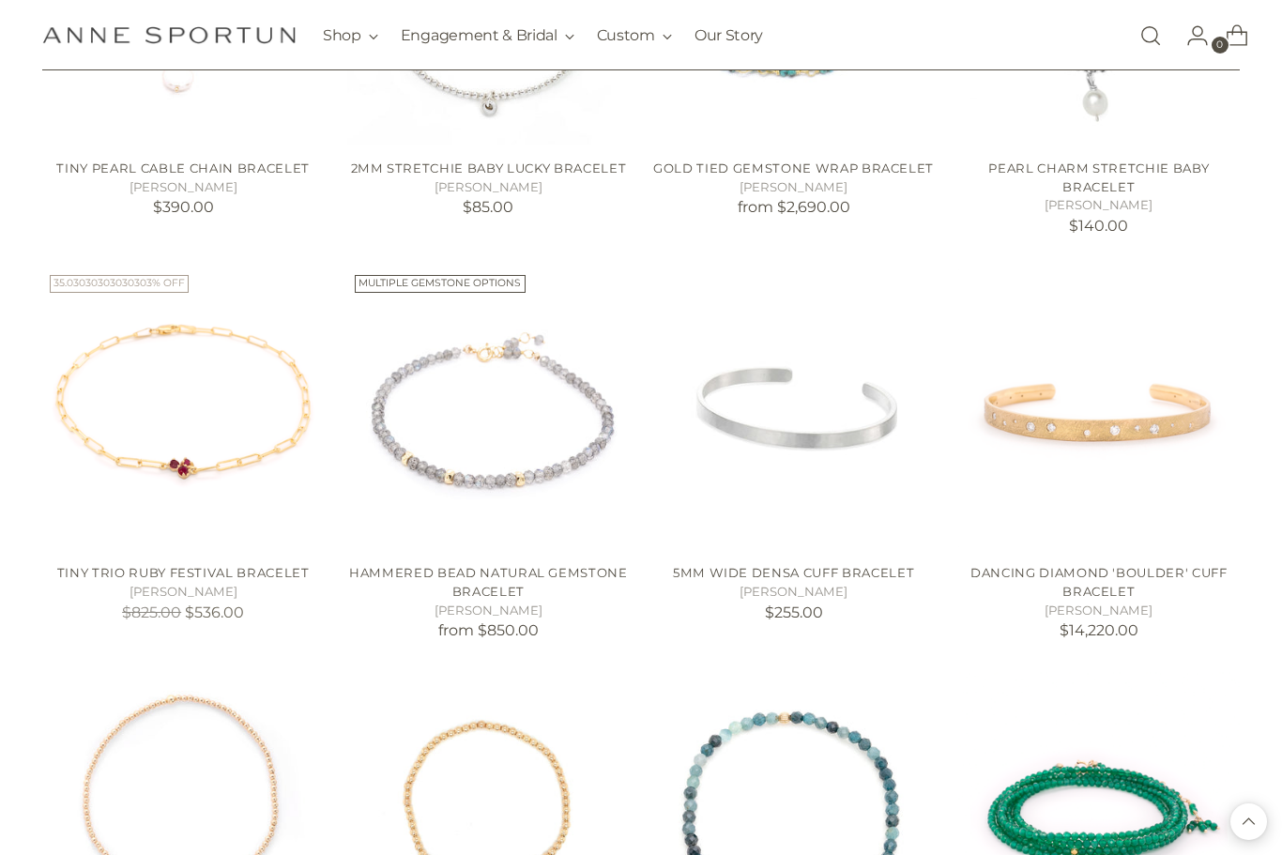
scroll to position [7727, 0]
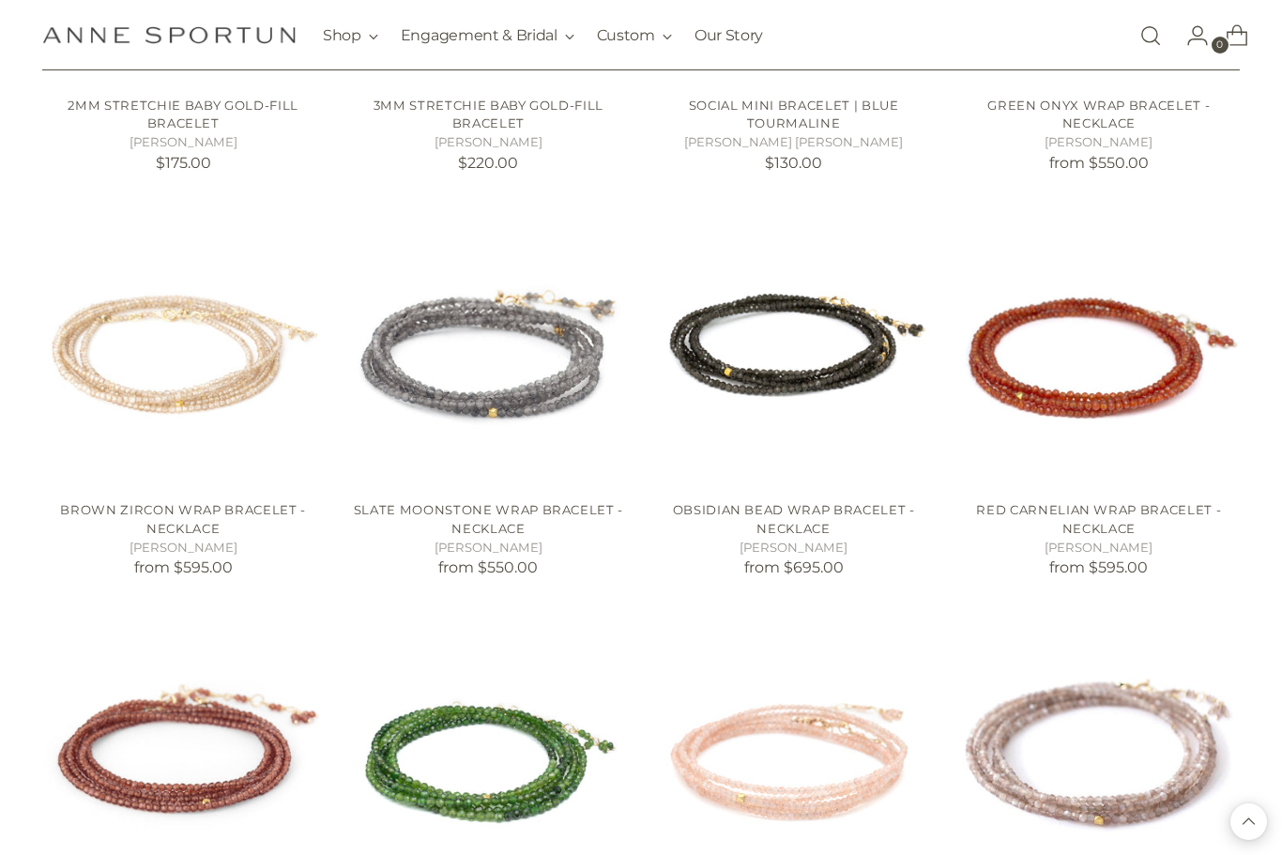
scroll to position [8587, 0]
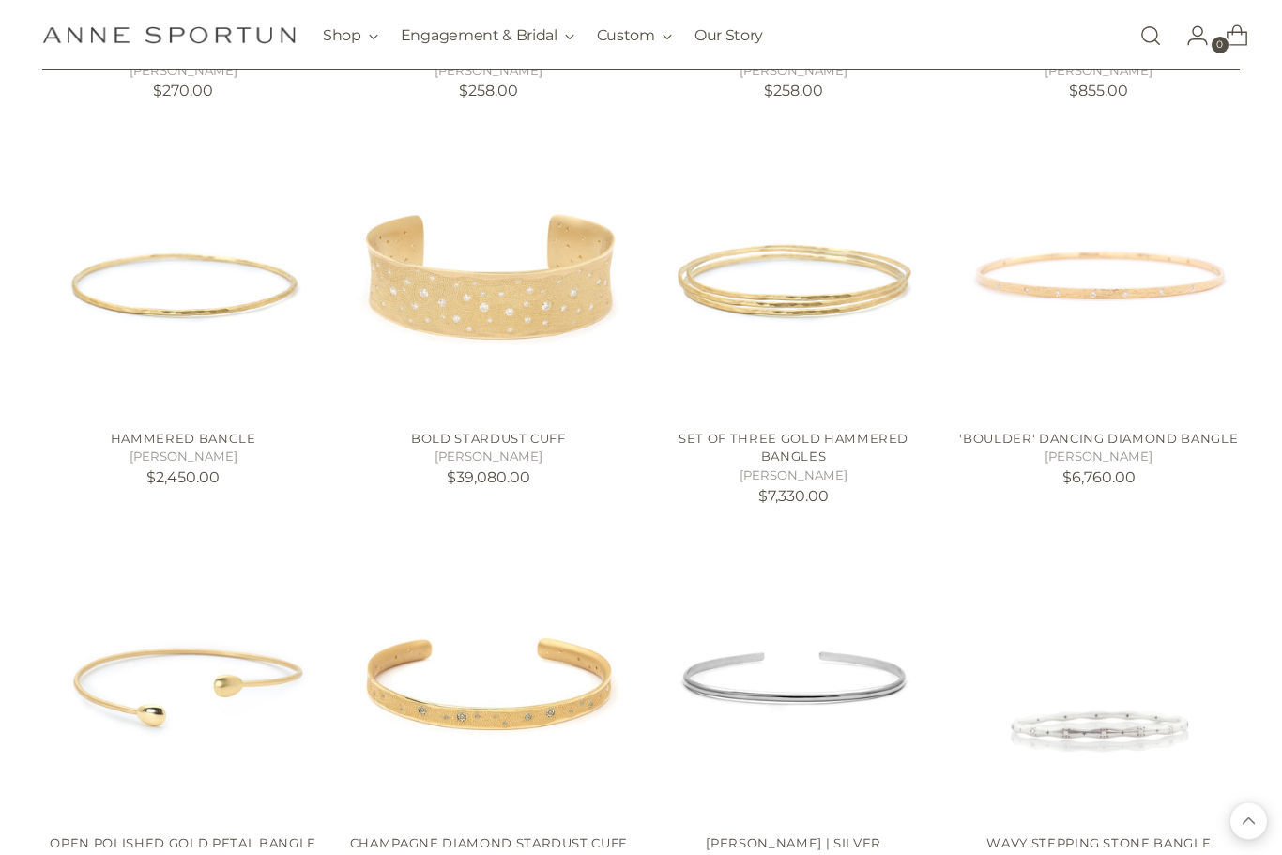
scroll to position [15925, 0]
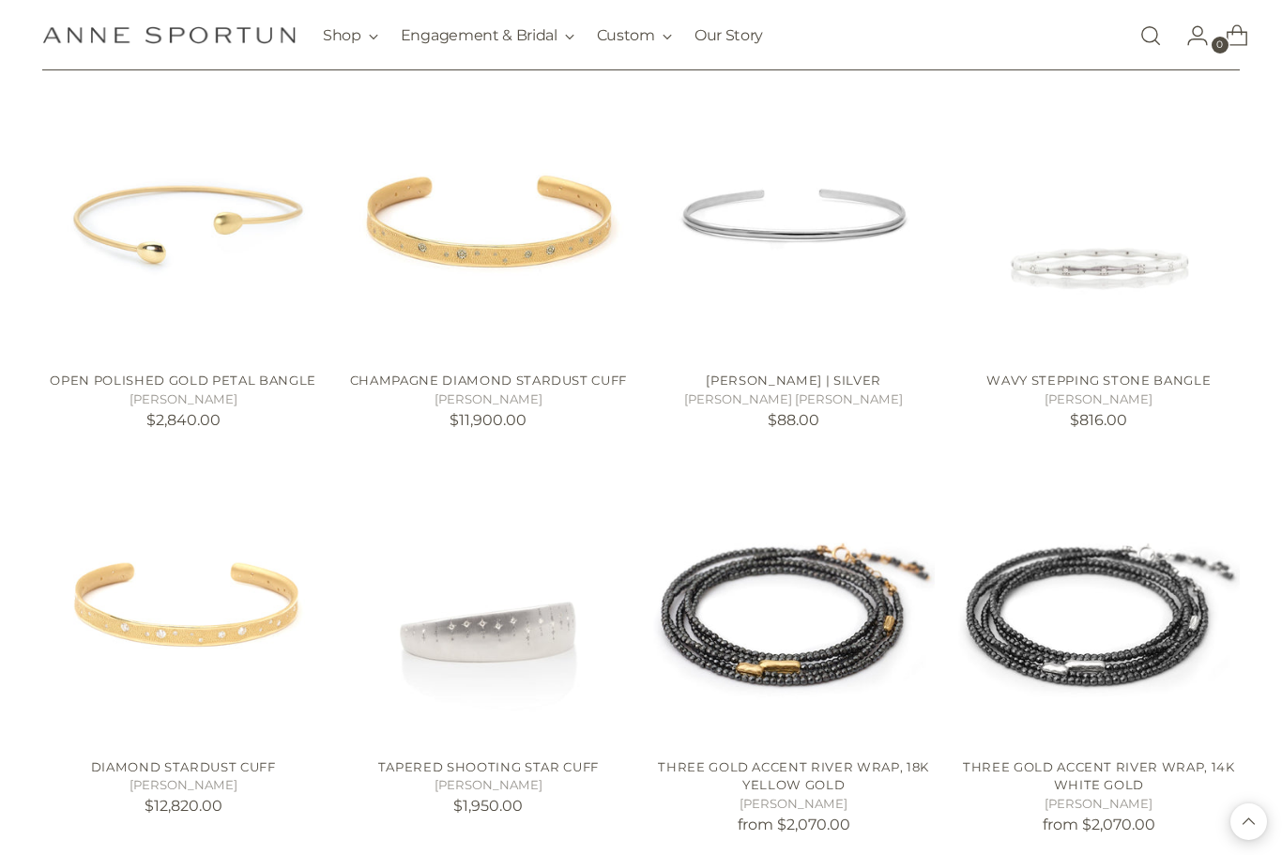
scroll to position [16376, 0]
